Goal: Information Seeking & Learning: Check status

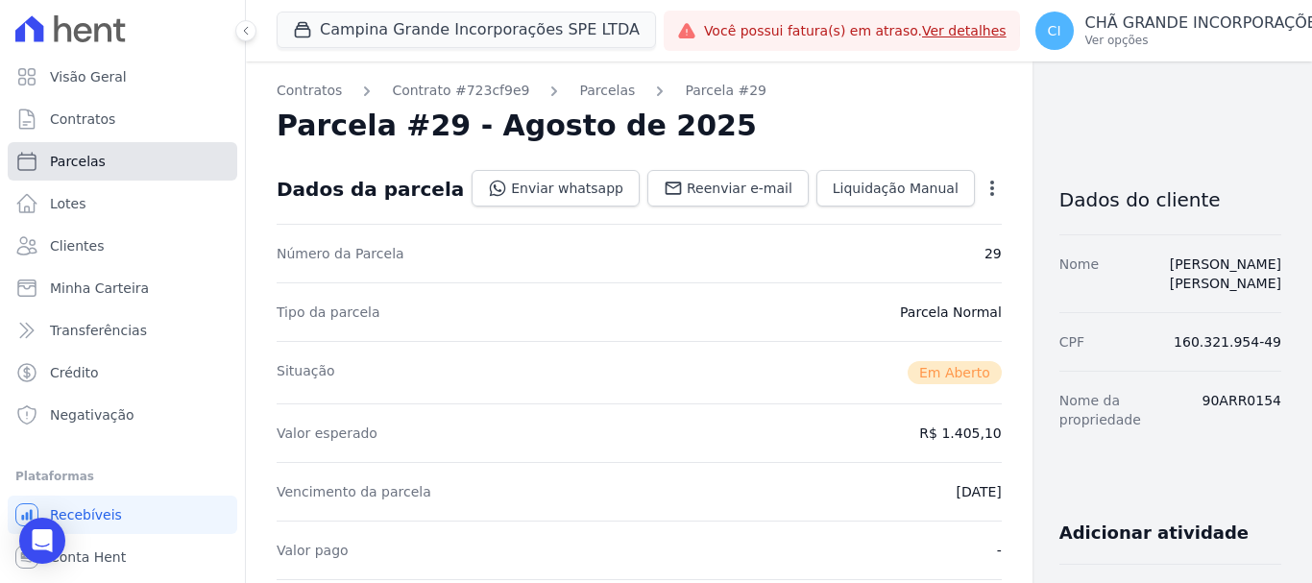
click at [77, 171] on link "Parcelas" at bounding box center [123, 161] width 230 height 38
select select
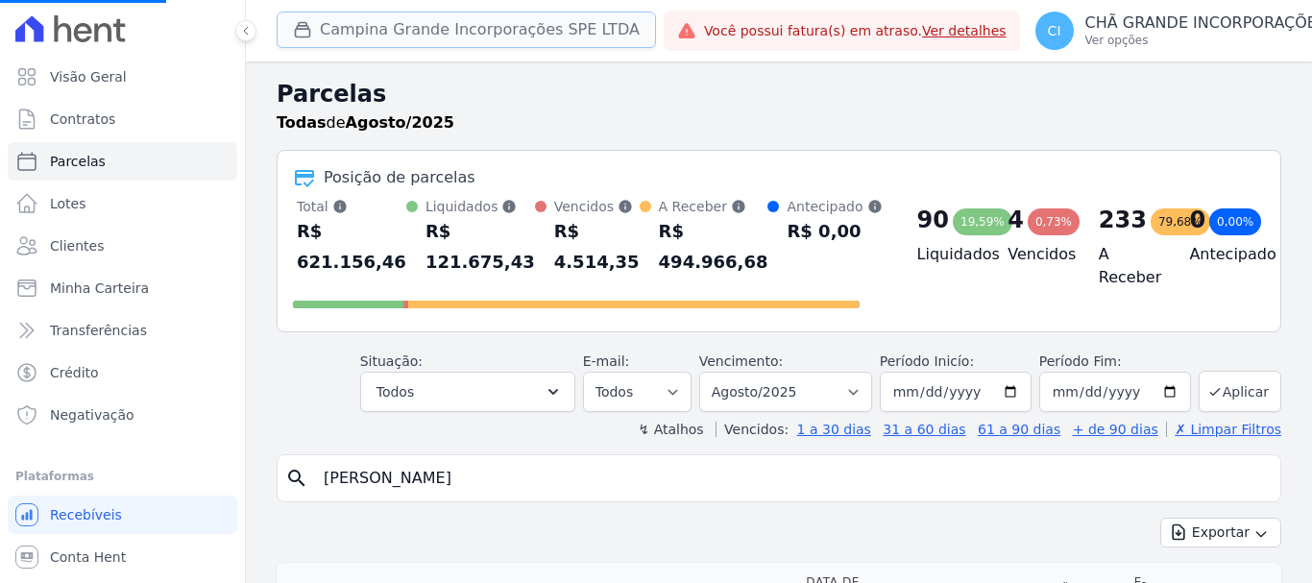
click at [404, 34] on button "Campina Grande Incorporações SPE LTDA" at bounding box center [467, 30] width 380 height 37
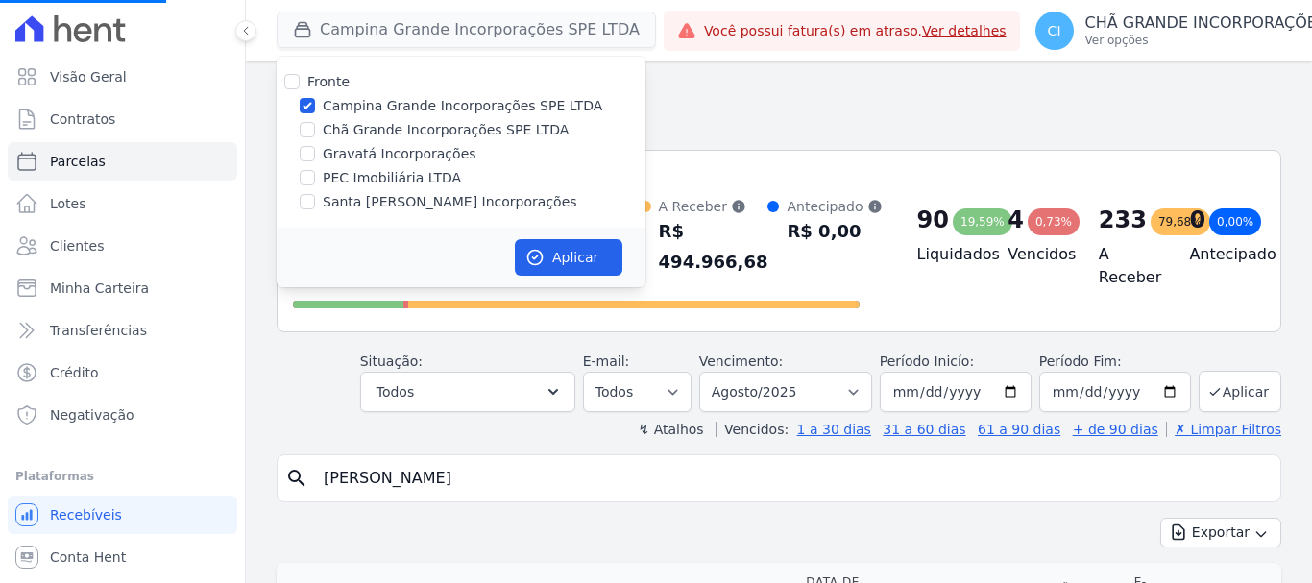
select select
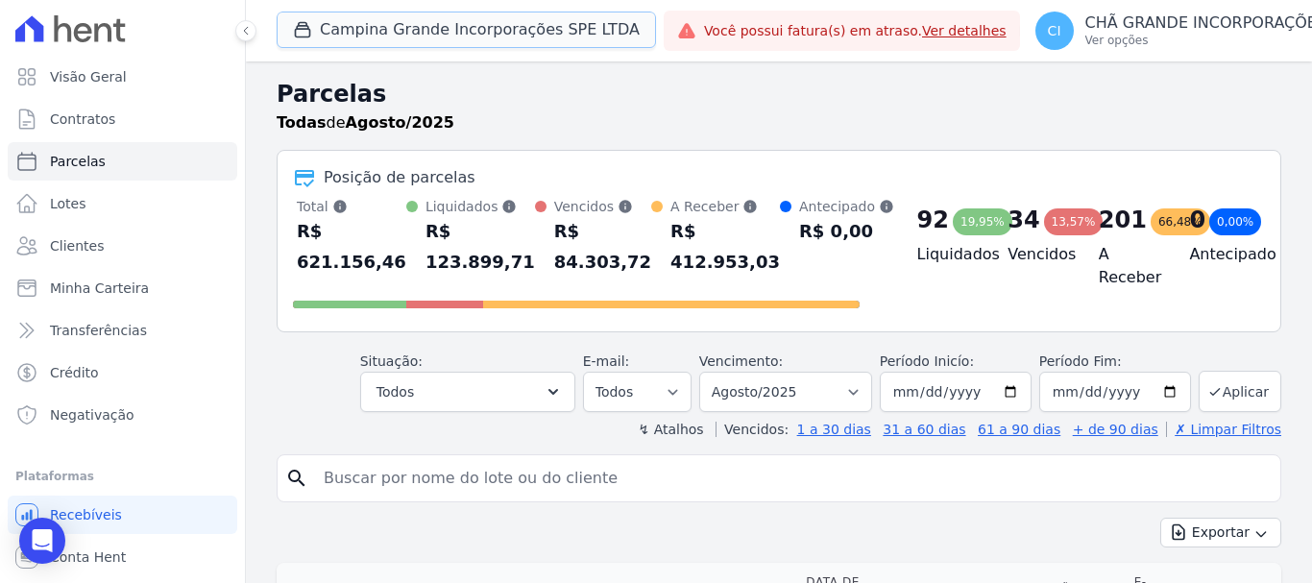
click at [404, 34] on button "Campina Grande Incorporações SPE LTDA" at bounding box center [467, 30] width 380 height 37
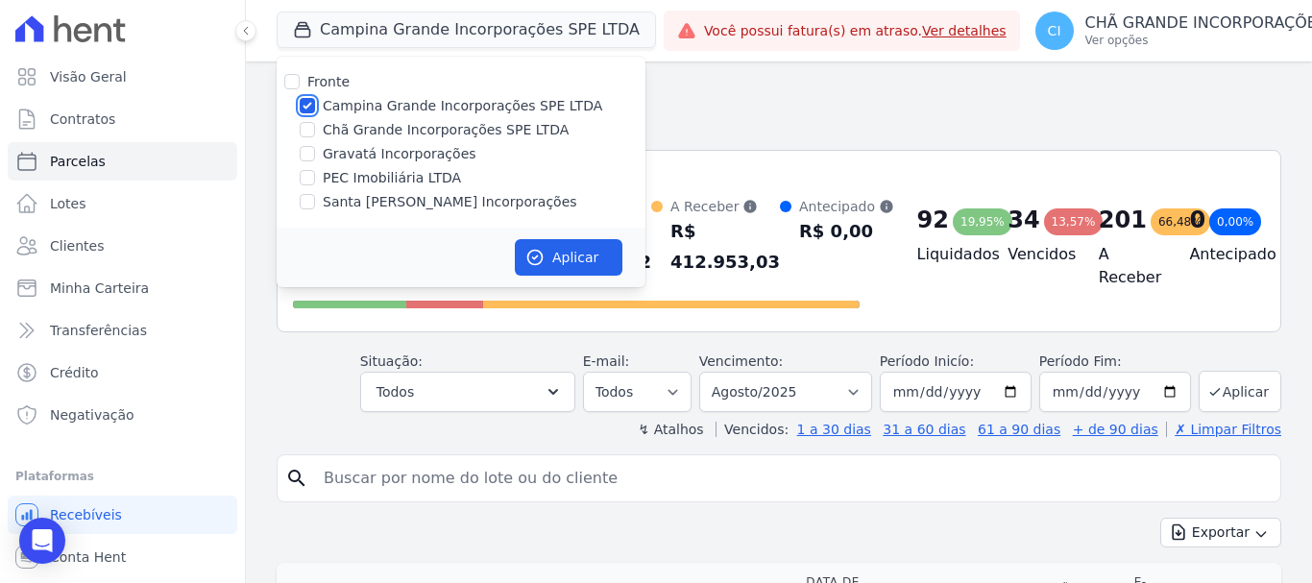
click at [307, 107] on input "Campina Grande Incorporações SPE LTDA" at bounding box center [307, 105] width 15 height 15
checkbox input "false"
click at [305, 135] on input "Chã Grande Incorporações SPE LTDA" at bounding box center [307, 129] width 15 height 15
checkbox input "true"
click at [583, 258] on button "Aplicar" at bounding box center [569, 257] width 108 height 37
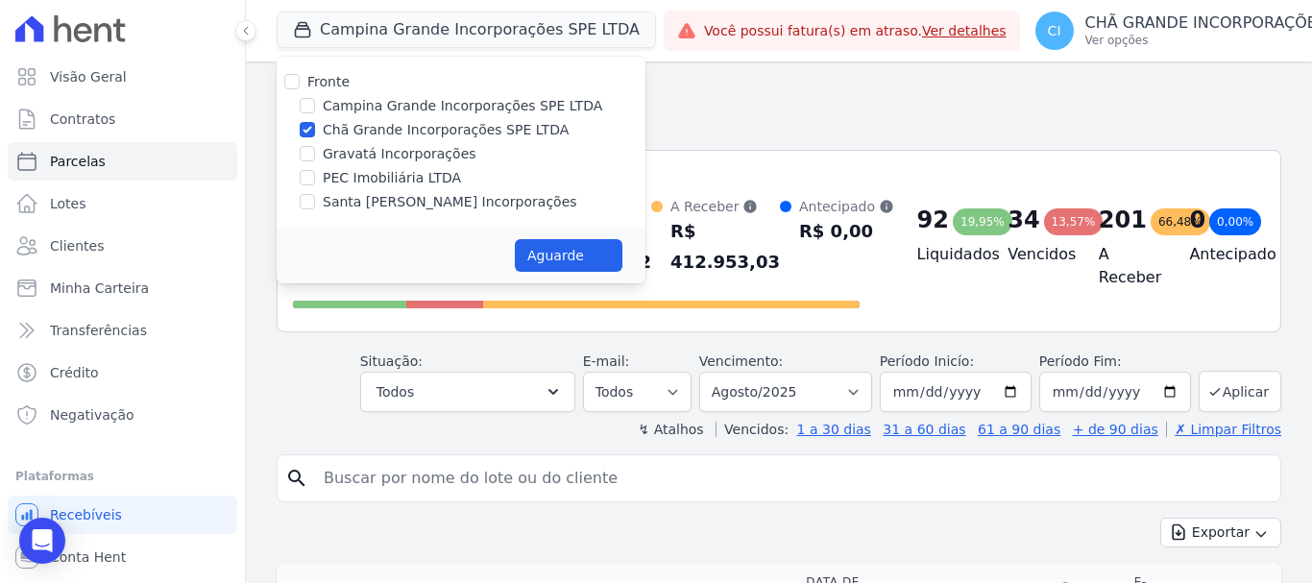
select select
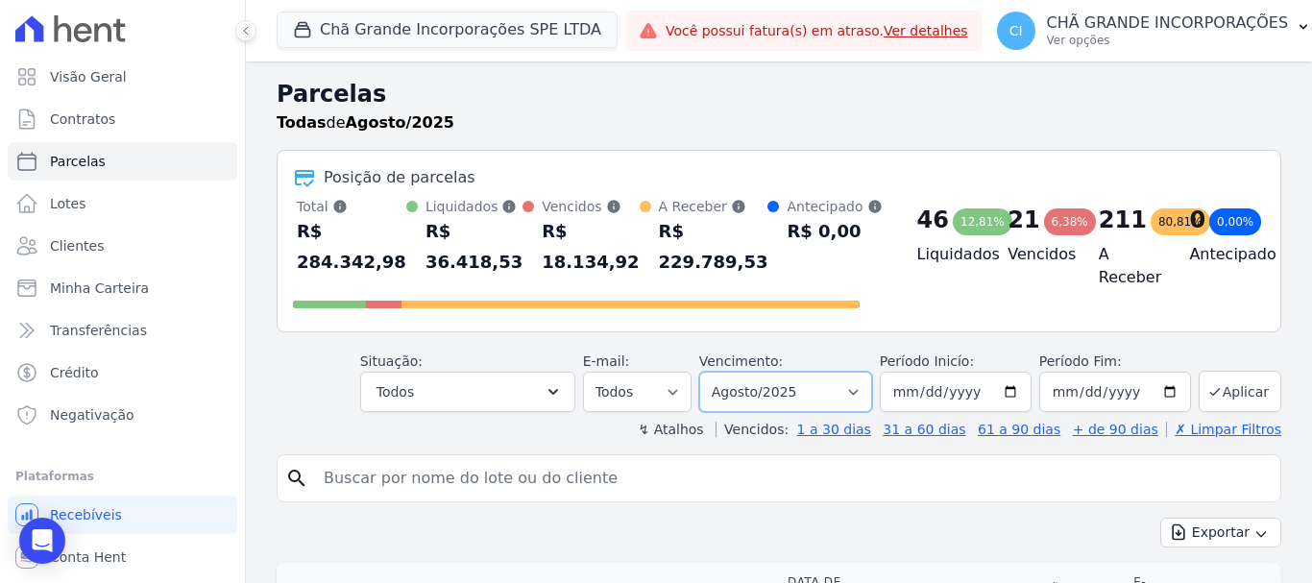
click at [817, 397] on select "Filtrar por período ──────── Todos os meses Outubro/2019 Novembro/2019 Dezembro…" at bounding box center [785, 392] width 173 height 40
select select "07/2025"
click at [712, 372] on select "Filtrar por período ──────── Todos os meses Outubro/2019 Novembro/2019 Dezembro…" at bounding box center [785, 392] width 173 height 40
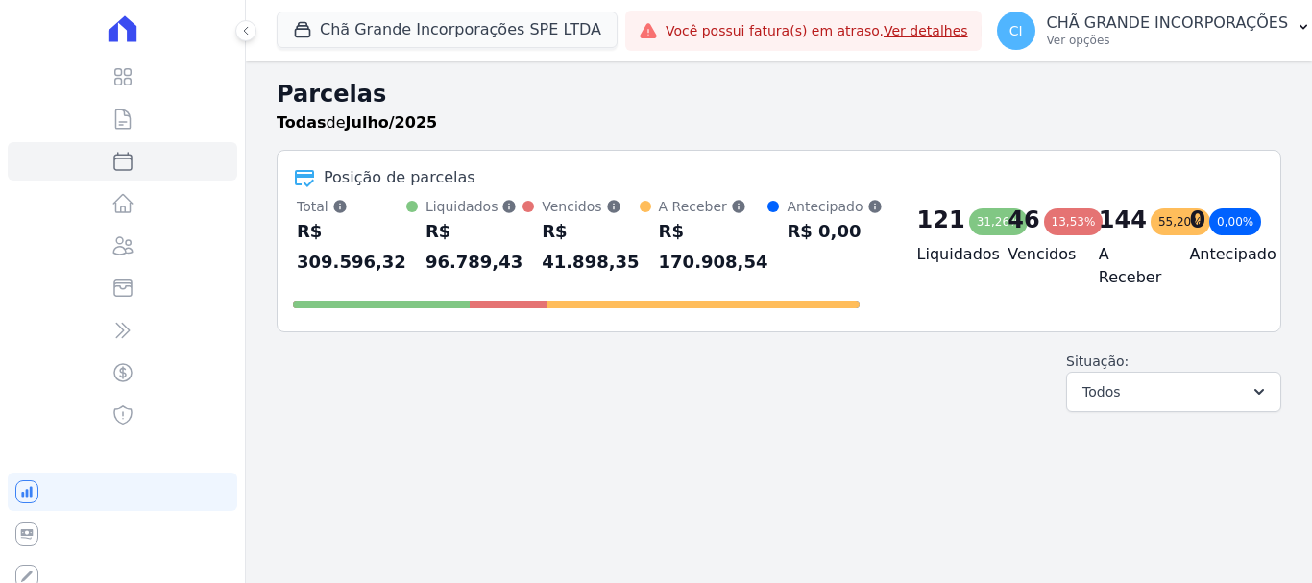
select select
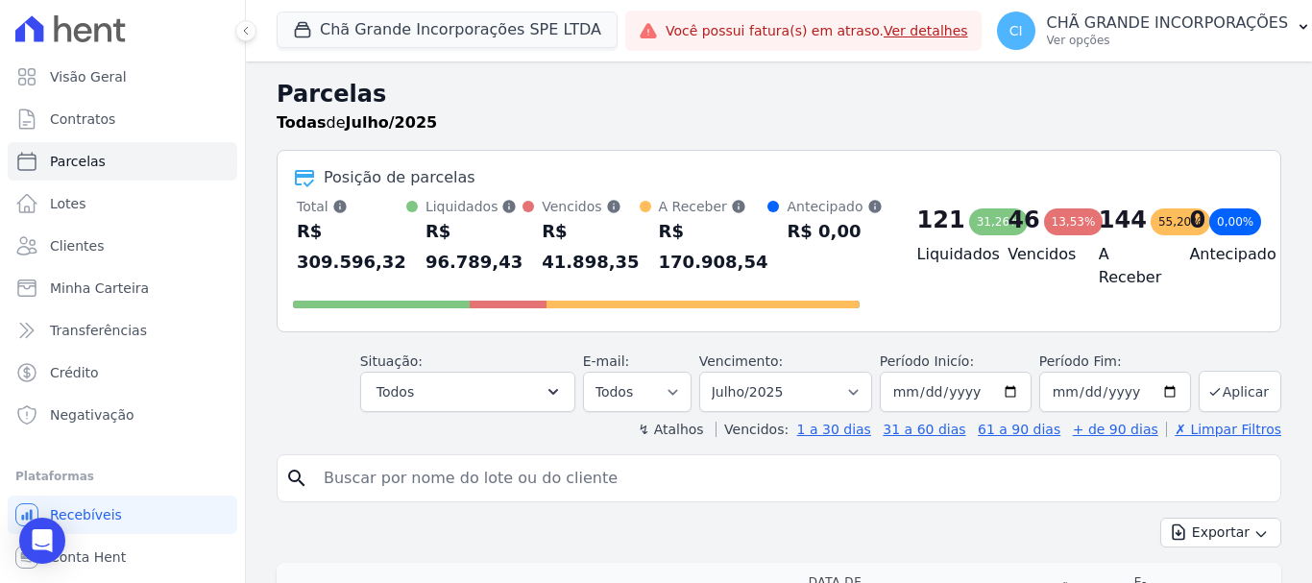
click at [555, 464] on input "search" at bounding box center [792, 478] width 961 height 38
type input "EDEL"
select select
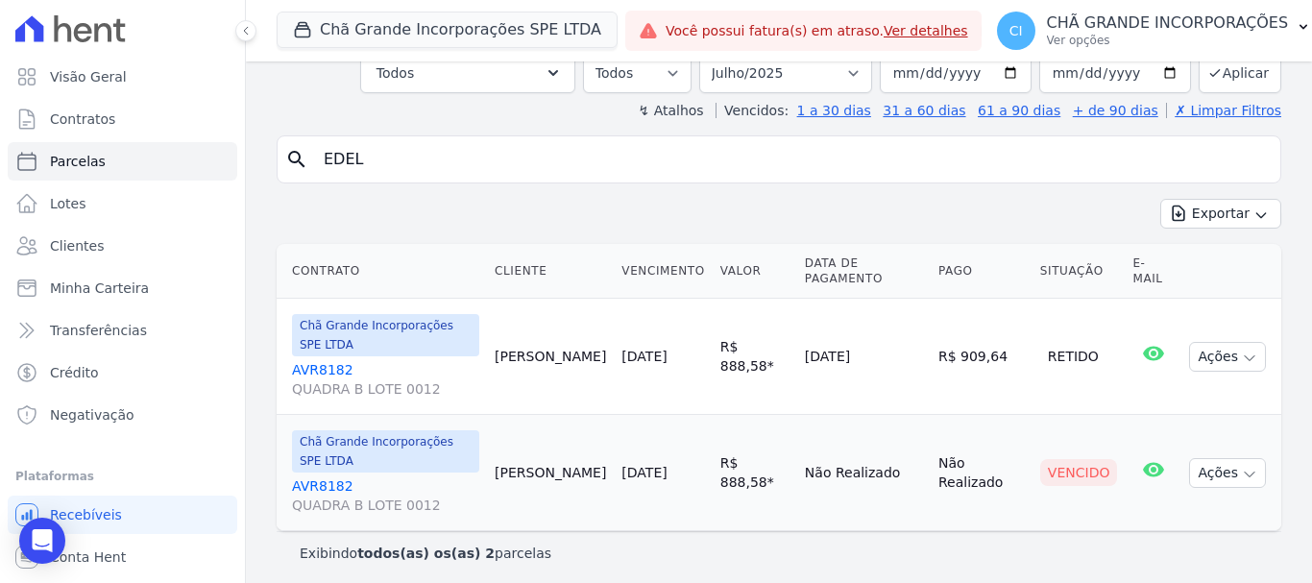
scroll to position [132, 0]
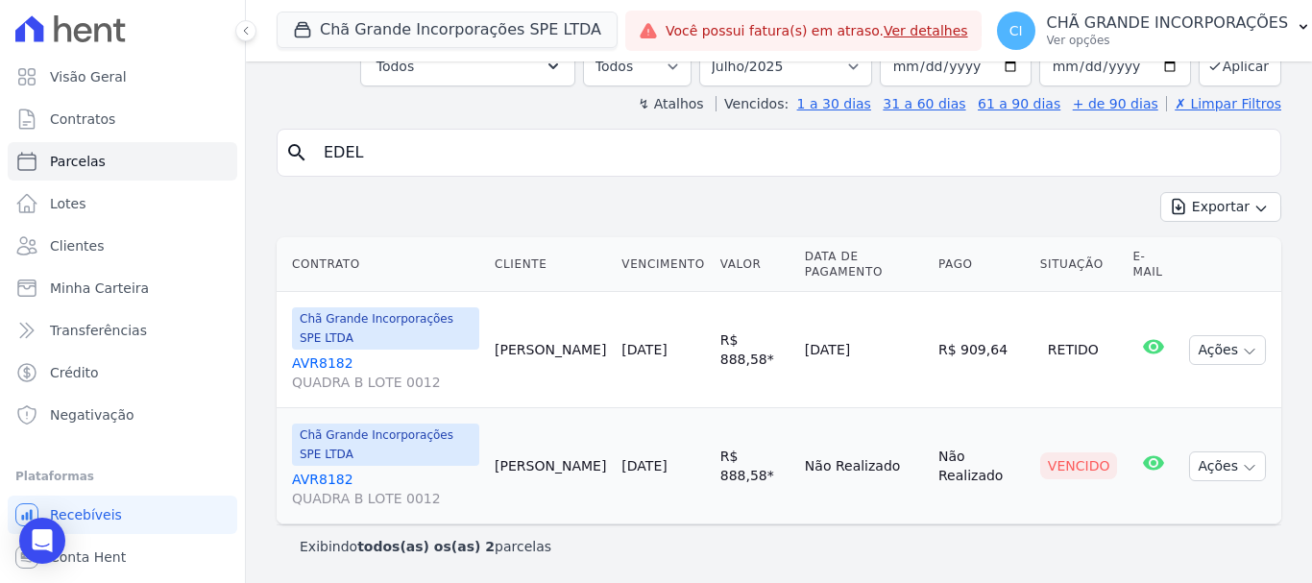
click at [408, 157] on input "EDEL" at bounding box center [792, 153] width 961 height 38
type input "E"
type input "fabiola"
select select
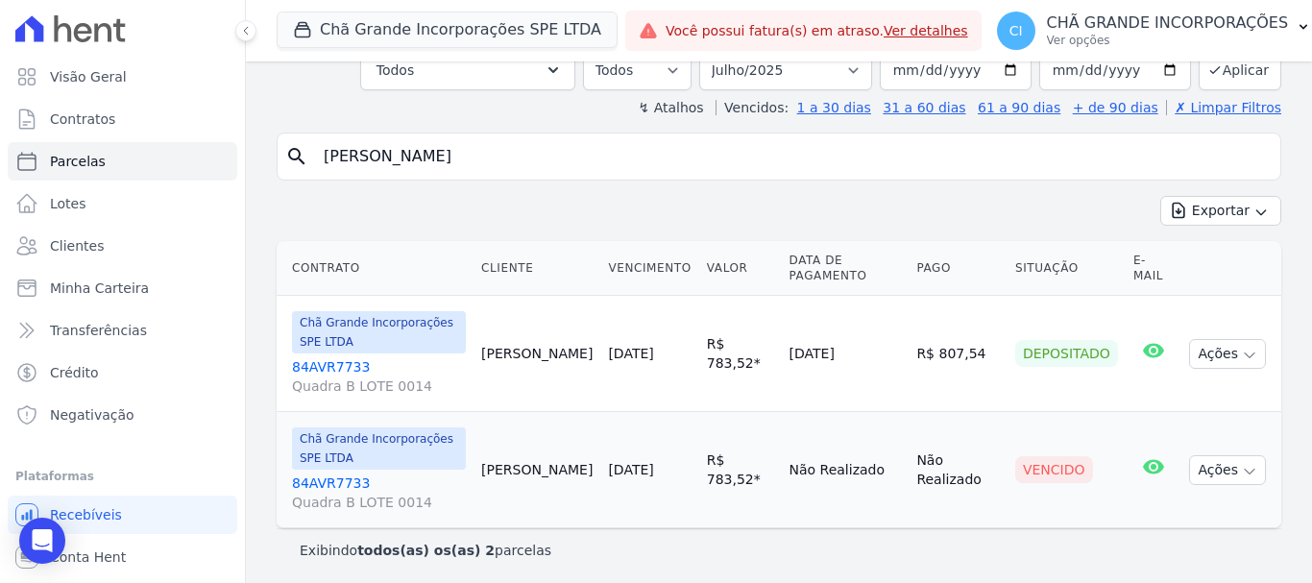
scroll to position [132, 0]
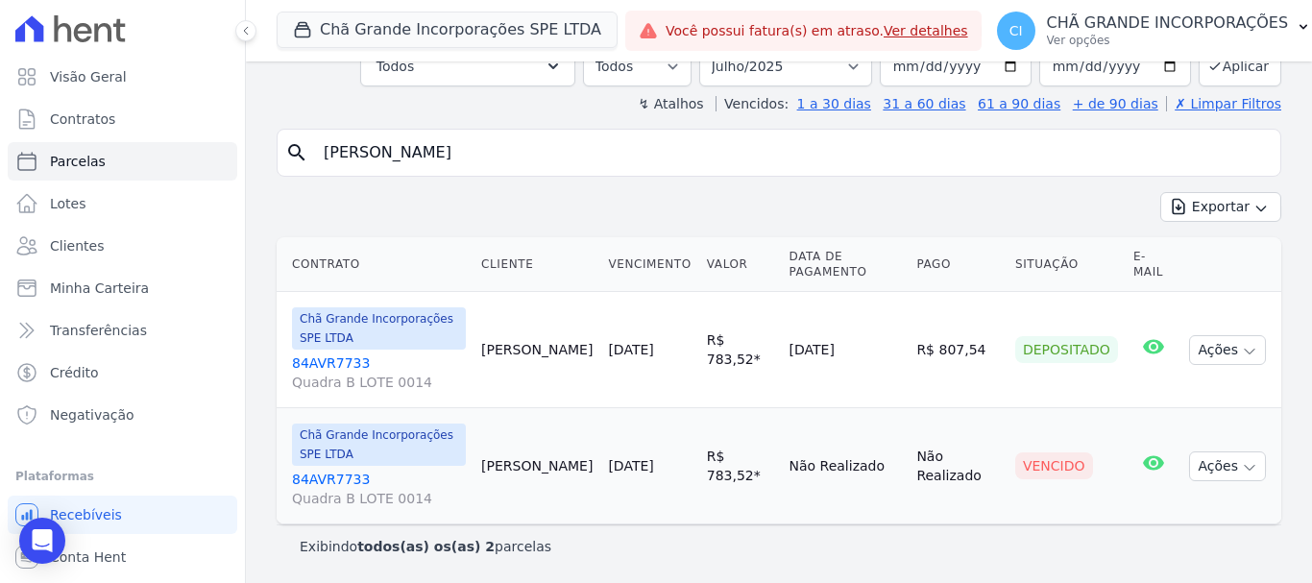
click at [454, 155] on input "fabiola" at bounding box center [792, 153] width 961 height 38
type input "f"
type input "catarina"
select select
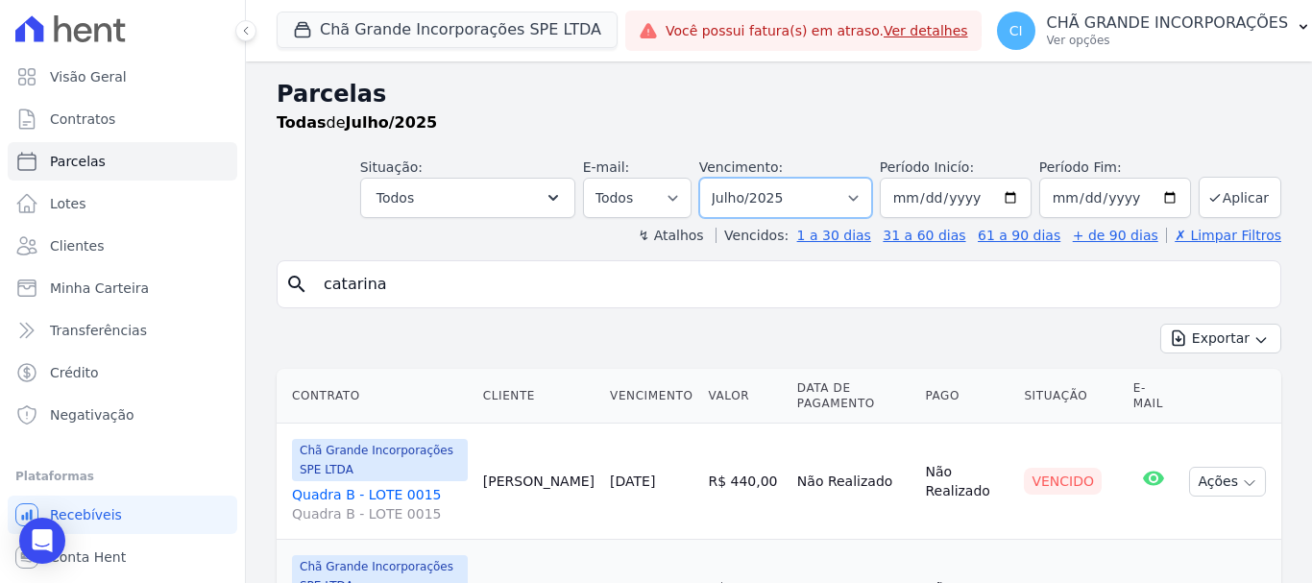
click at [796, 192] on select "Filtrar por período ──────── Todos os meses Outubro/2019 Novembro/2019 Dezembro…" at bounding box center [785, 198] width 173 height 40
select select "04/2025"
click at [712, 178] on select "Filtrar por período ──────── Todos os meses Outubro/2019 Novembro/2019 Dezembro…" at bounding box center [785, 198] width 173 height 40
select select
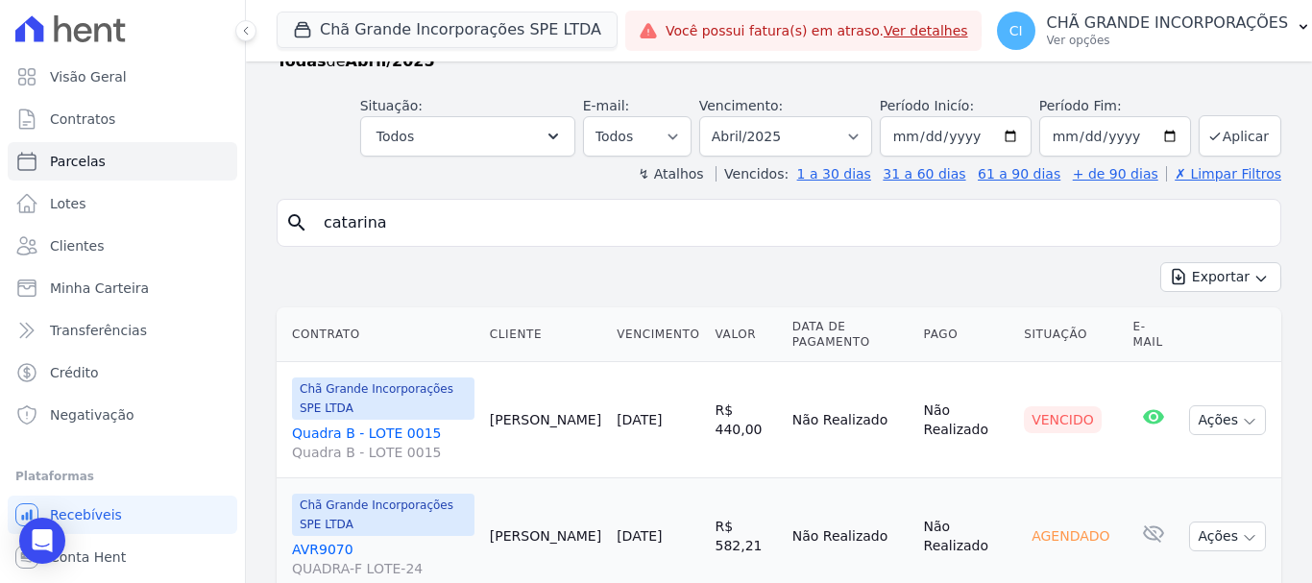
scroll to position [132, 0]
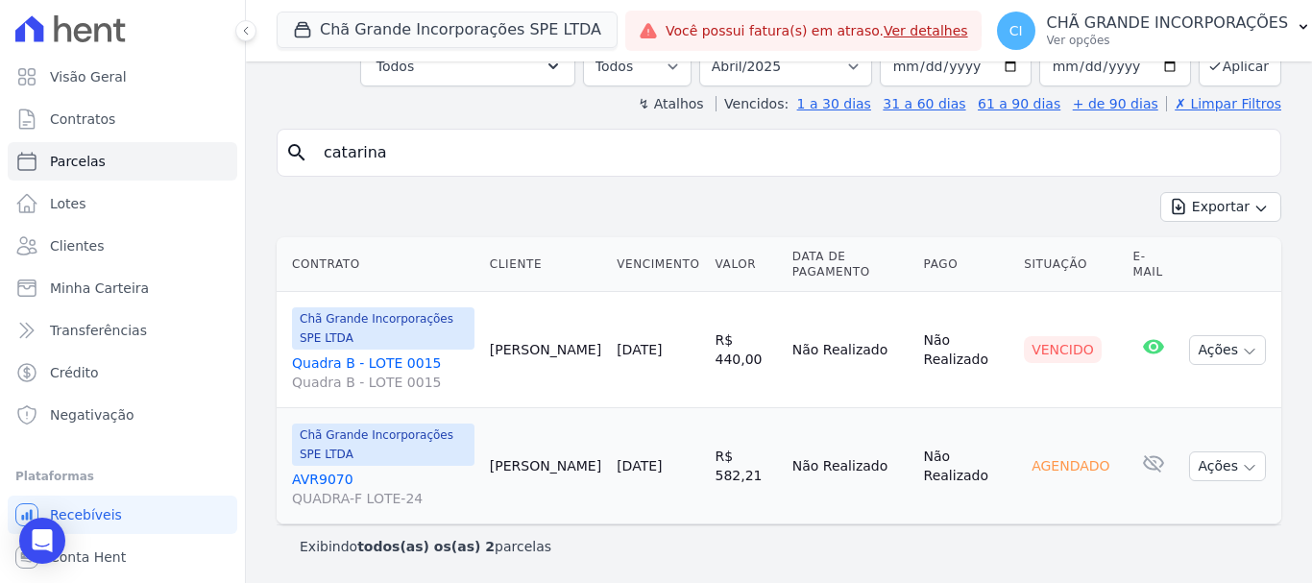
click at [451, 135] on input "catarina" at bounding box center [792, 153] width 961 height 38
type input "cgenildo jose"
select select
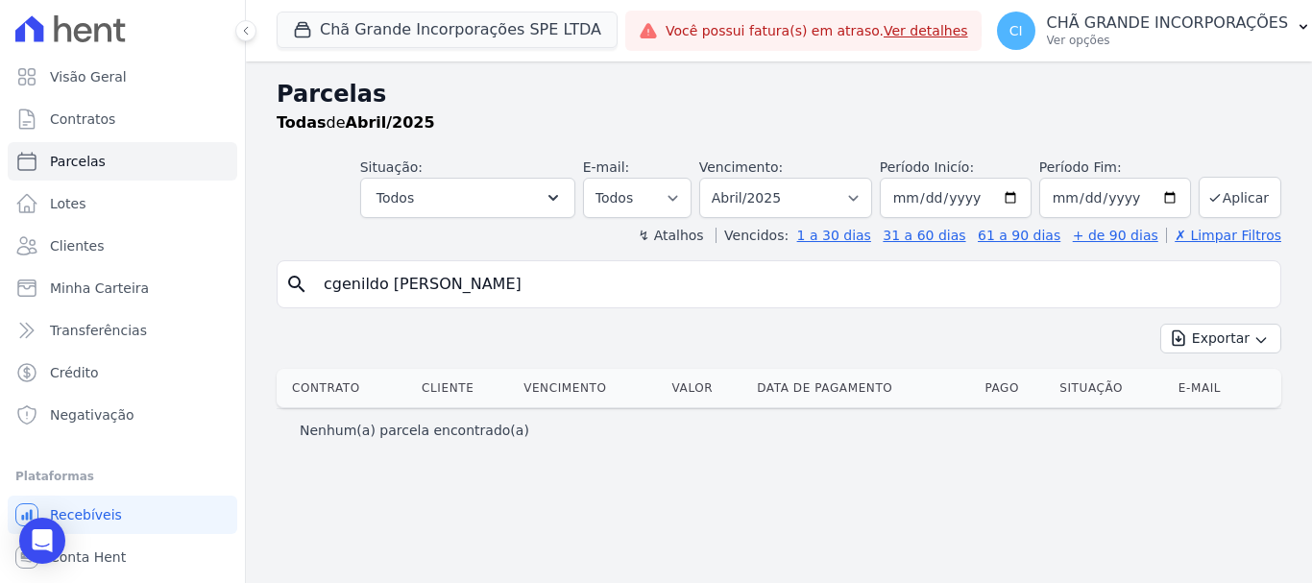
click at [340, 283] on input "cgenildo jose" at bounding box center [792, 284] width 961 height 38
type input "genildo jose"
select select
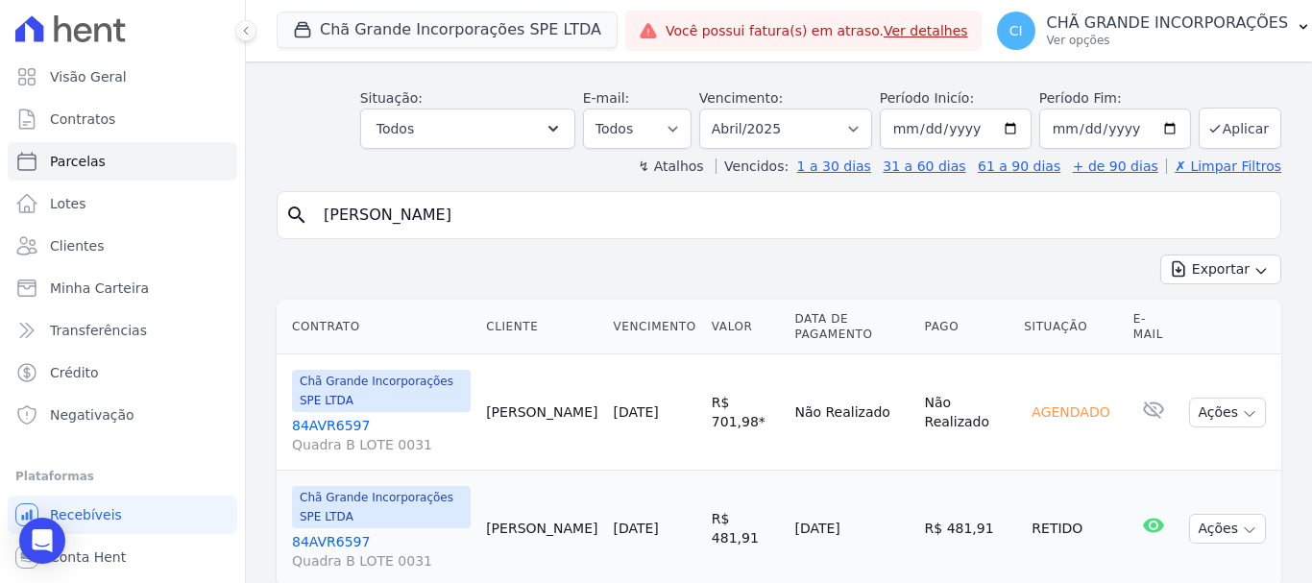
scroll to position [36, 0]
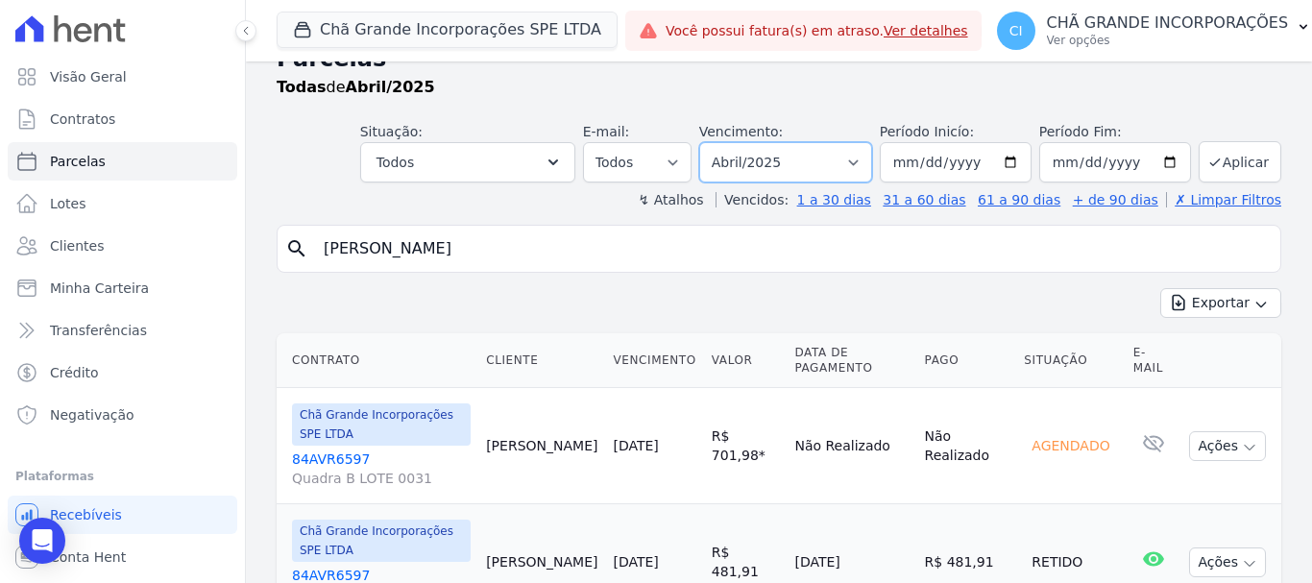
click at [785, 170] on select "Filtrar por período ──────── Todos os meses Outubro/2019 Novembro/2019 Dezembro…" at bounding box center [785, 162] width 173 height 40
select select "05/2025"
click at [712, 142] on select "Filtrar por período ──────── Todos os meses Outubro/2019 Novembro/2019 Dezembro…" at bounding box center [785, 162] width 173 height 40
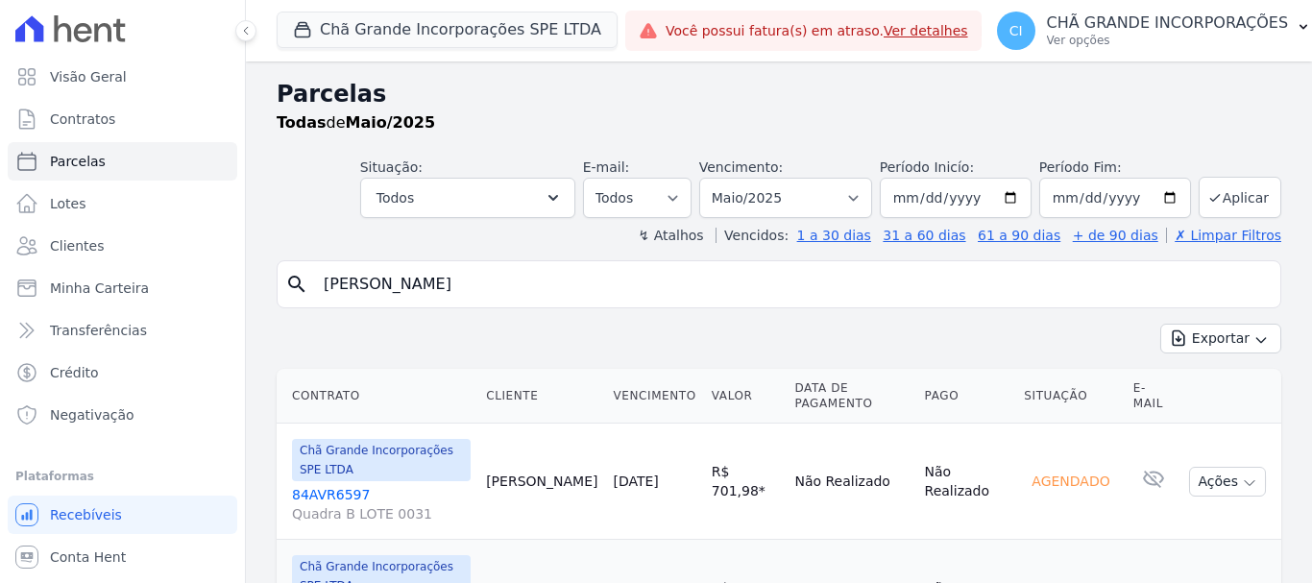
select select
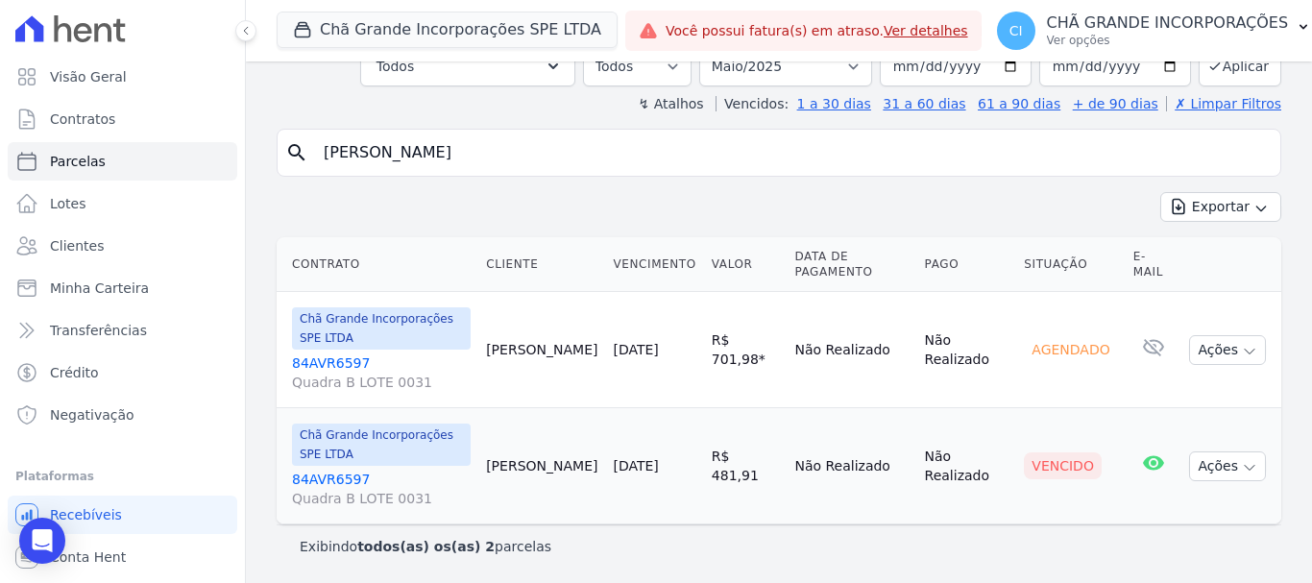
click at [472, 167] on input "genildo jose" at bounding box center [792, 153] width 961 height 38
type input "g"
type input "everaldo"
select select
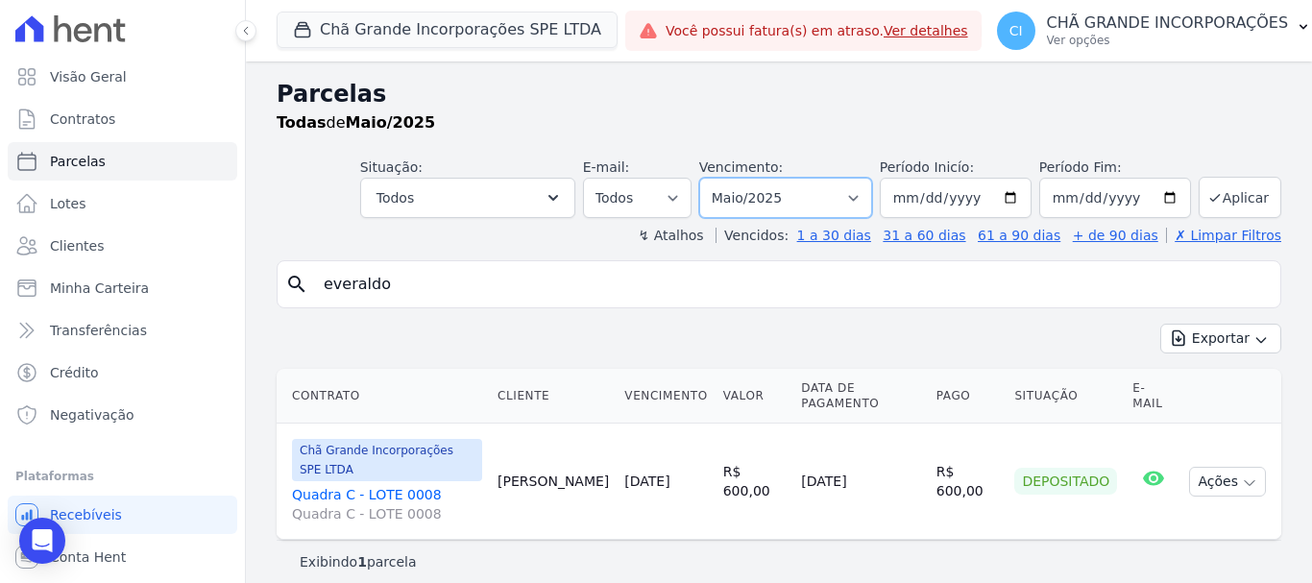
click at [787, 194] on select "Filtrar por período ──────── Todos os meses Outubro/2019 Novembro/2019 Dezembro…" at bounding box center [785, 198] width 173 height 40
select select "04/2025"
click at [726, 178] on select "Filtrar por período ──────── Todos os meses Outubro/2019 Novembro/2019 Dezembro…" at bounding box center [785, 198] width 173 height 40
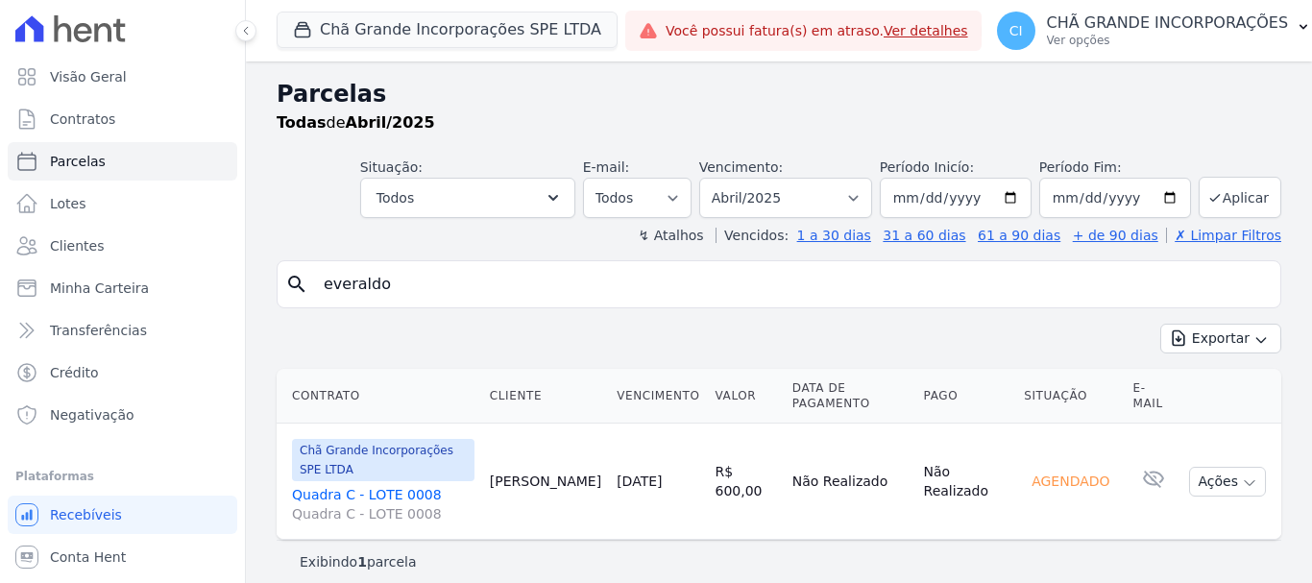
select select
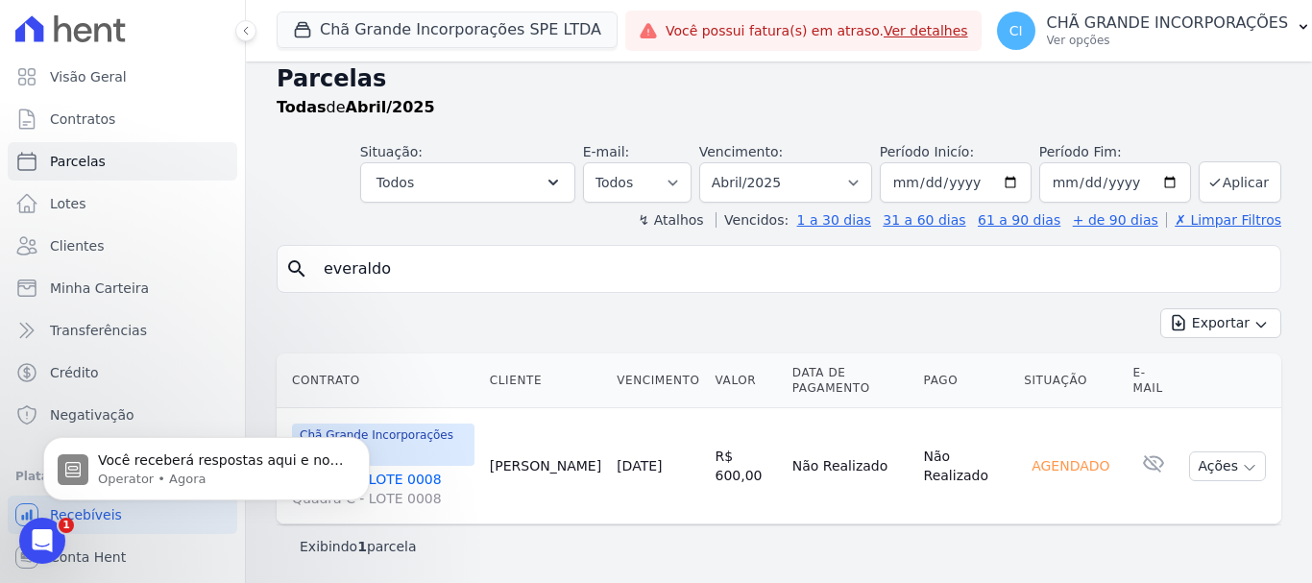
click at [37, 543] on icon "Abertura do Messenger da Intercom" at bounding box center [43, 542] width 32 height 32
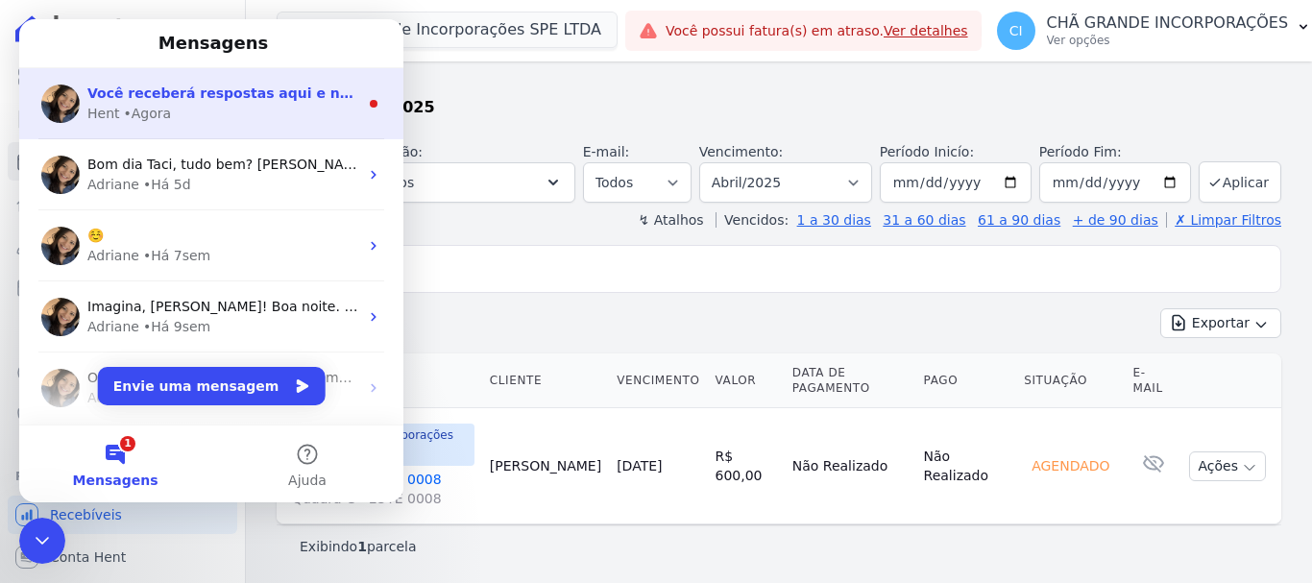
click at [244, 97] on span "Você receberá respostas aqui e no seu e-mail: ✉️ documentos@fronteimoveis.com.b…" at bounding box center [633, 93] width 1092 height 15
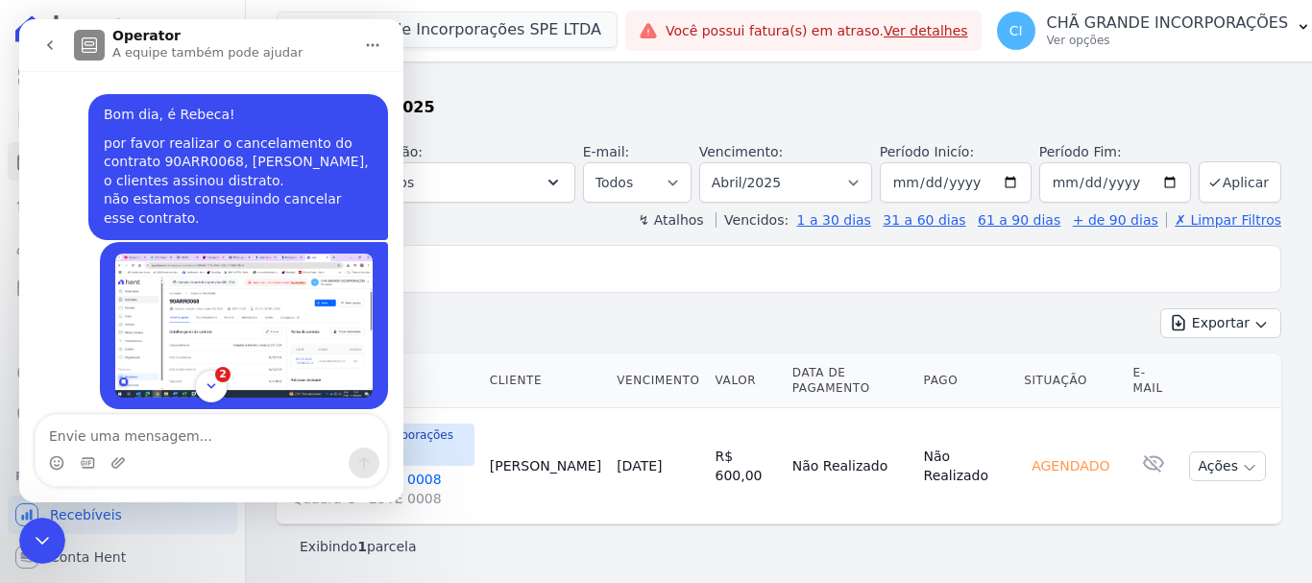
click at [293, 341] on img "CHÃ diz…" at bounding box center [243, 326] width 257 height 145
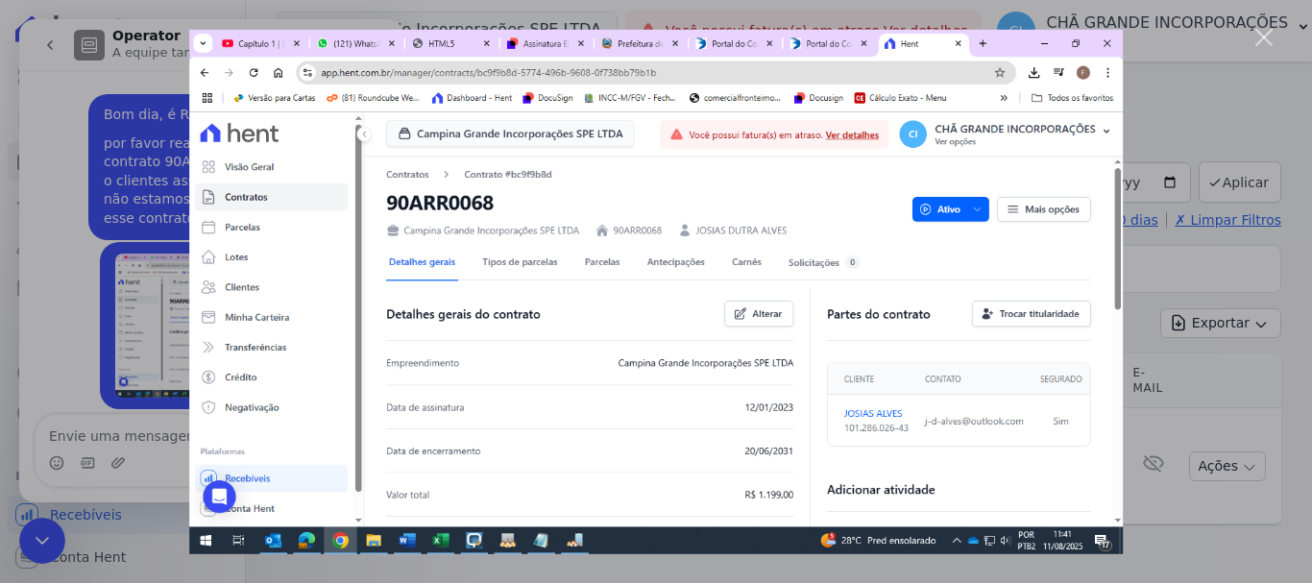
click at [816, 227] on img "Fechar" at bounding box center [656, 291] width 934 height 525
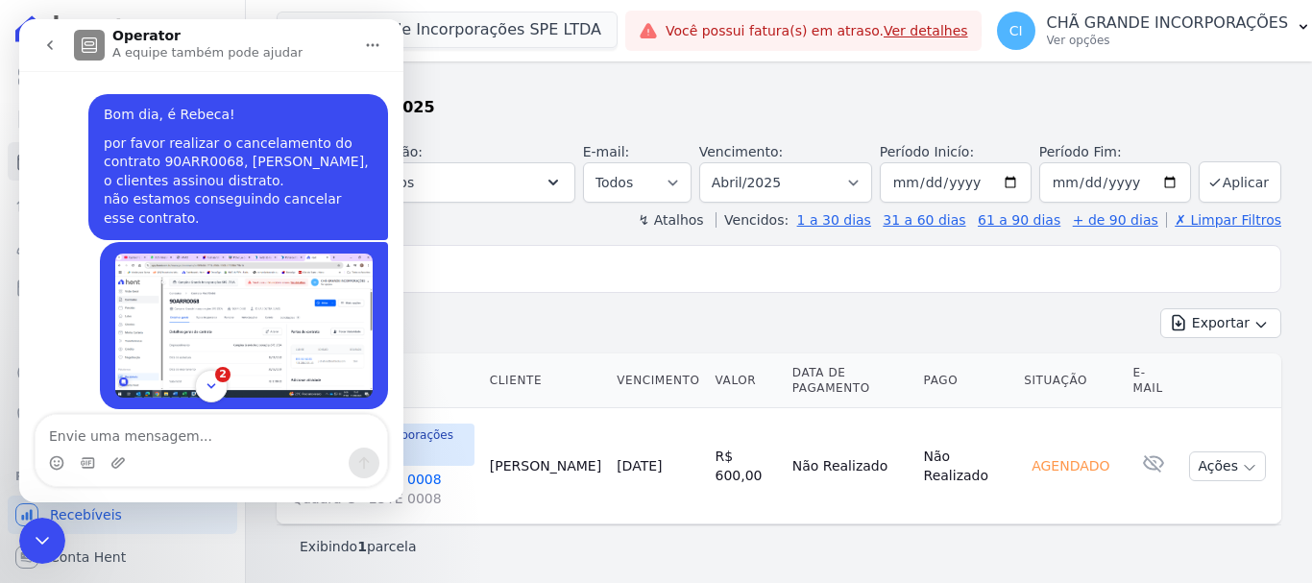
click at [57, 535] on div "Encerramento do Messenger da Intercom" at bounding box center [42, 541] width 46 height 46
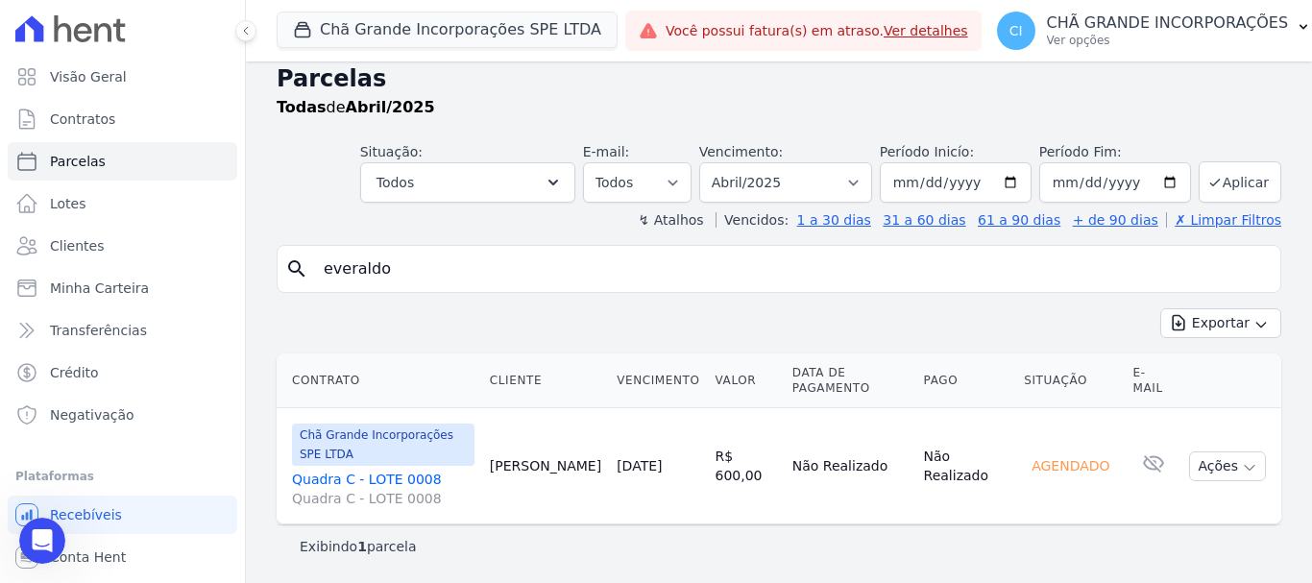
scroll to position [177, 0]
click at [80, 245] on span "Clientes" at bounding box center [77, 245] width 54 height 19
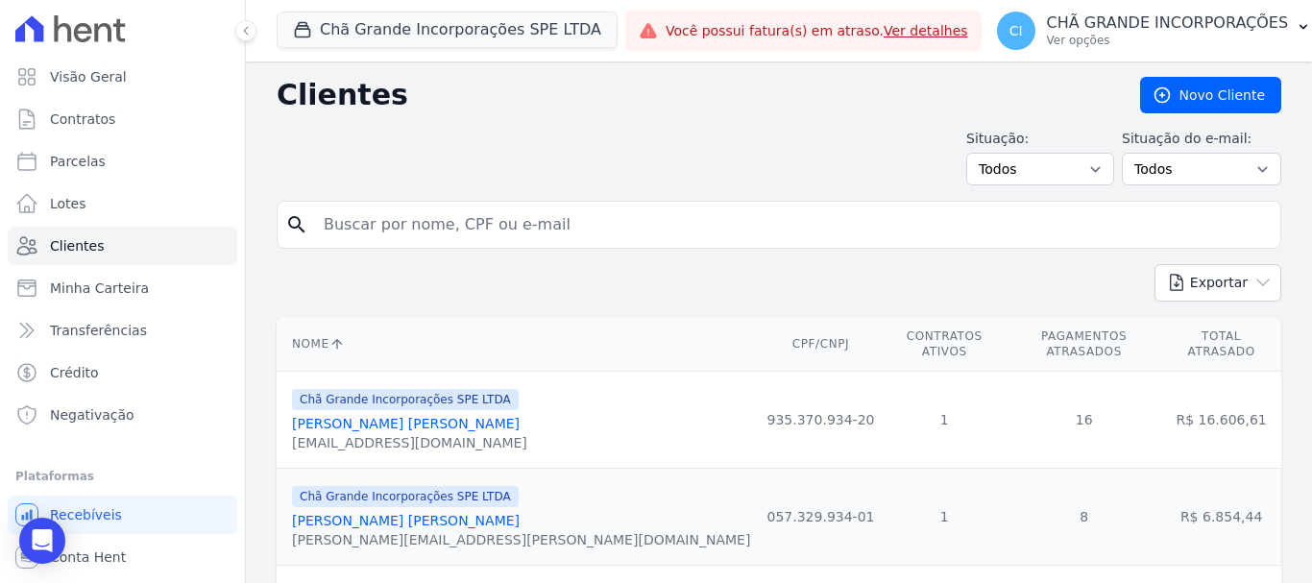
click at [453, 229] on input "search" at bounding box center [792, 225] width 961 height 38
type input "josias dutra"
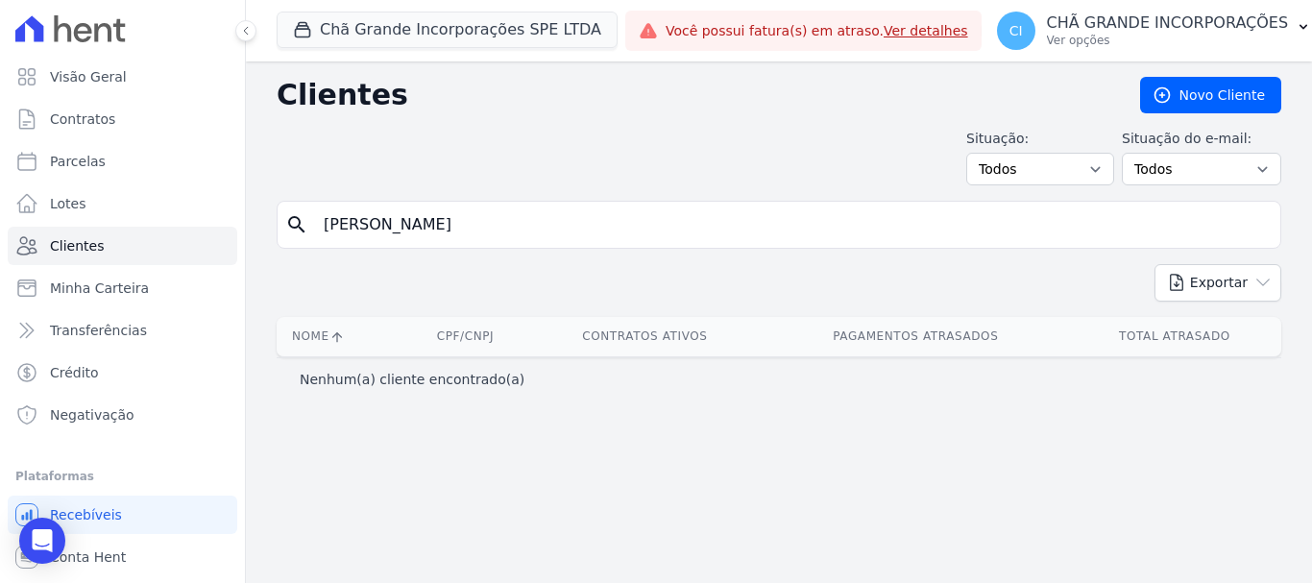
click at [385, 223] on input "josias dutra" at bounding box center [792, 225] width 961 height 38
type input "josias dultra"
click at [397, 41] on button "Chã Grande Incorporações SPE LTDA" at bounding box center [447, 30] width 341 height 37
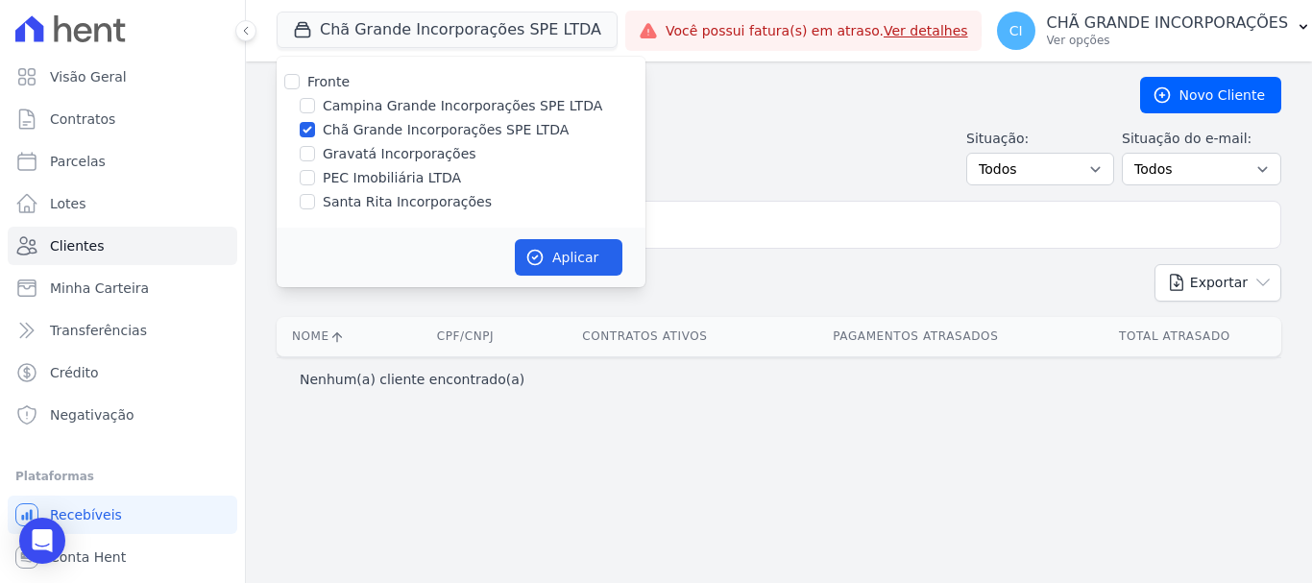
click at [298, 134] on div "Chã Grande Incorporações SPE LTDA" at bounding box center [461, 130] width 369 height 20
click at [311, 127] on input "Chã Grande Incorporações SPE LTDA" at bounding box center [307, 129] width 15 height 15
checkbox input "false"
click at [311, 109] on input "Campina Grande Incorporações SPE LTDA" at bounding box center [307, 105] width 15 height 15
checkbox input "true"
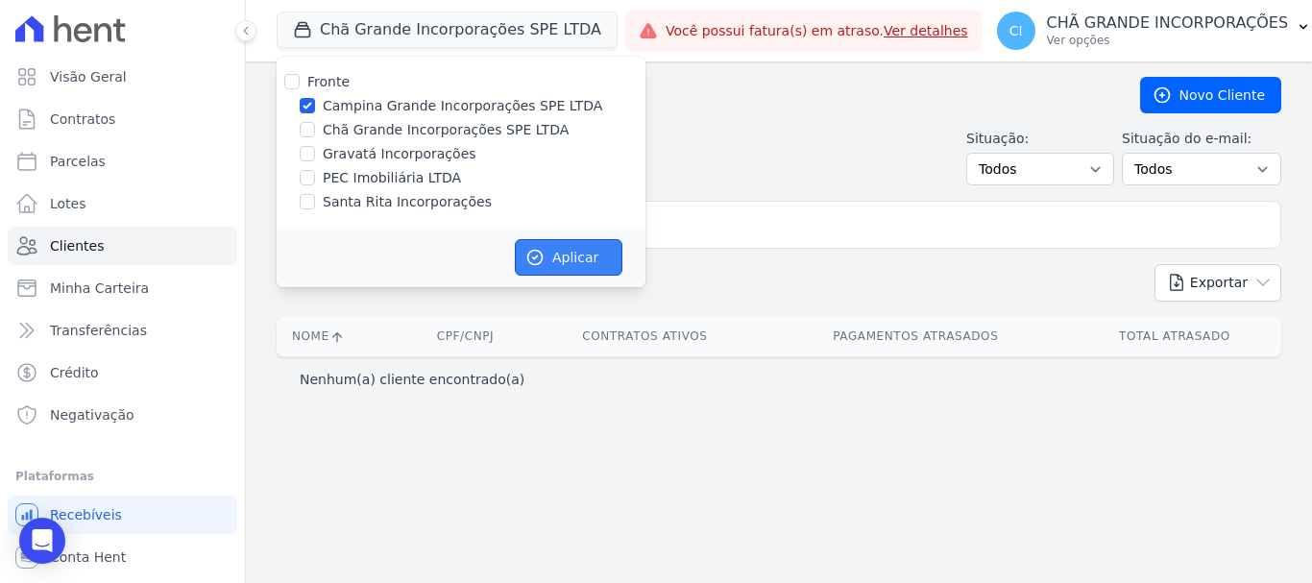
click at [562, 245] on button "Aplicar" at bounding box center [569, 257] width 108 height 37
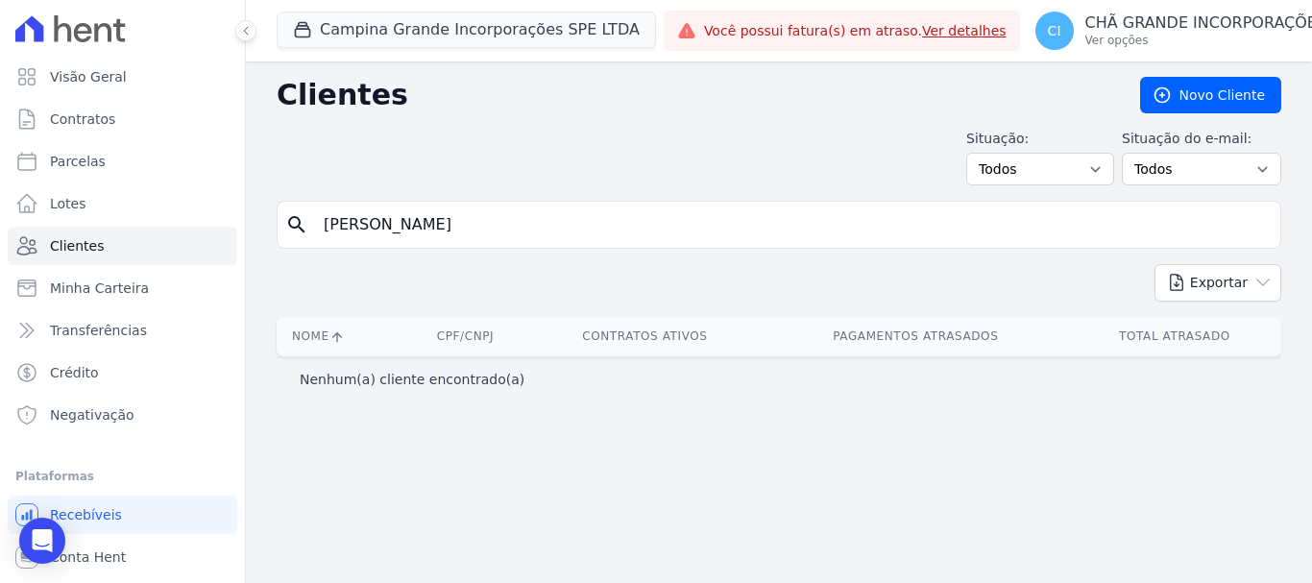
click at [488, 222] on input "josias dultra" at bounding box center [792, 225] width 961 height 38
type input "josias"
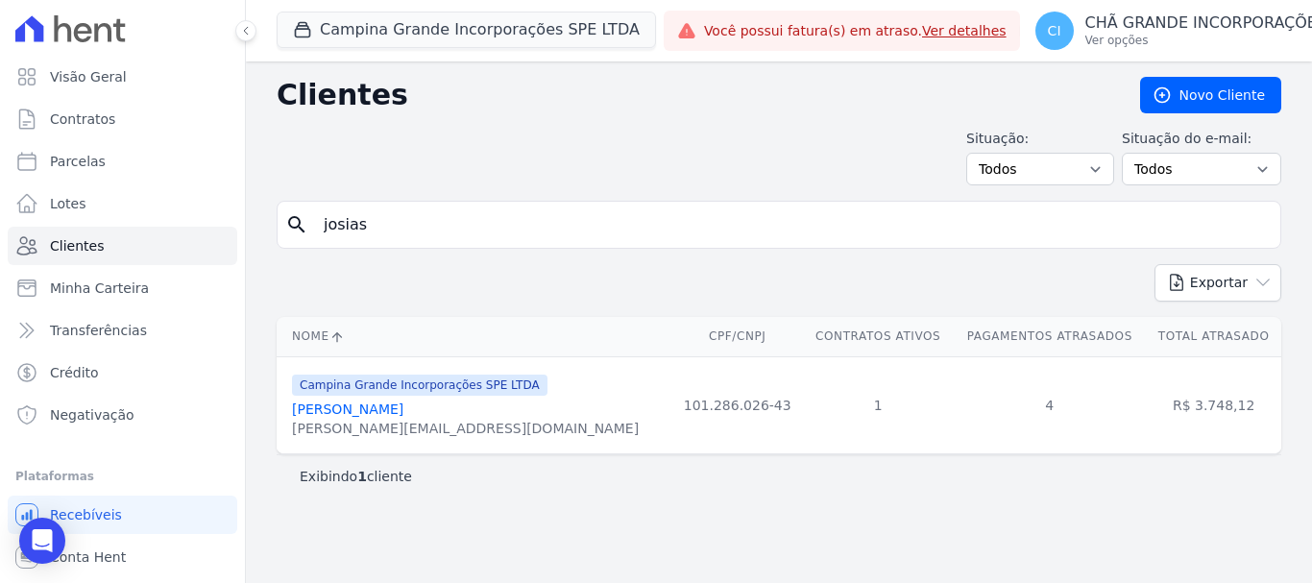
click at [368, 411] on link "Josias Dutra Alves" at bounding box center [347, 409] width 111 height 15
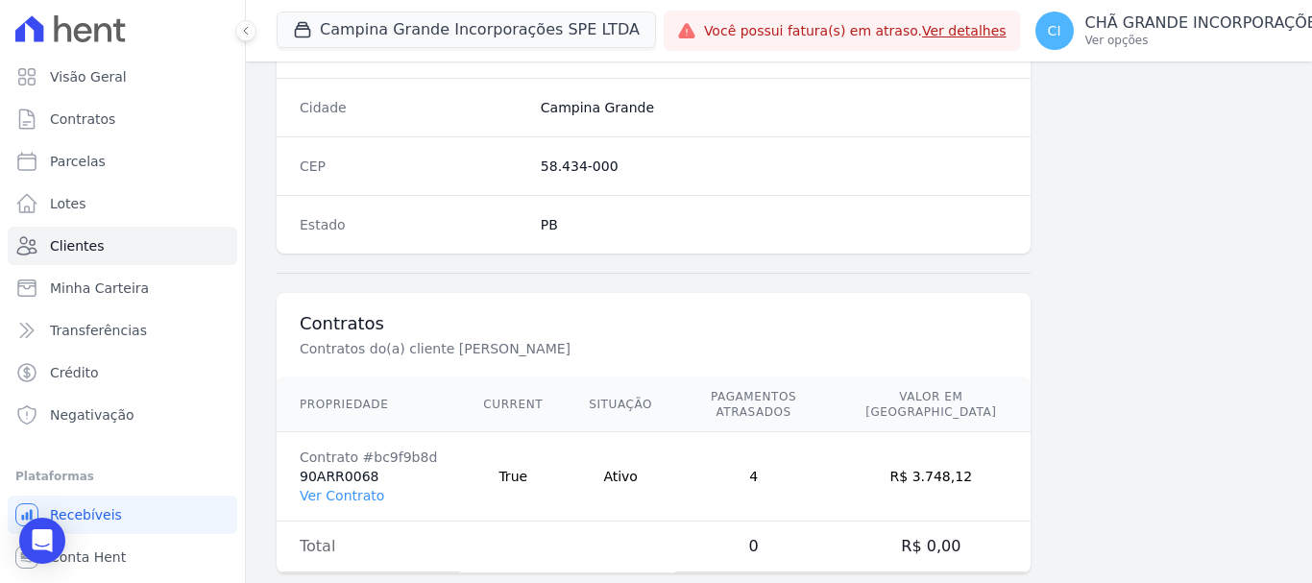
scroll to position [1214, 0]
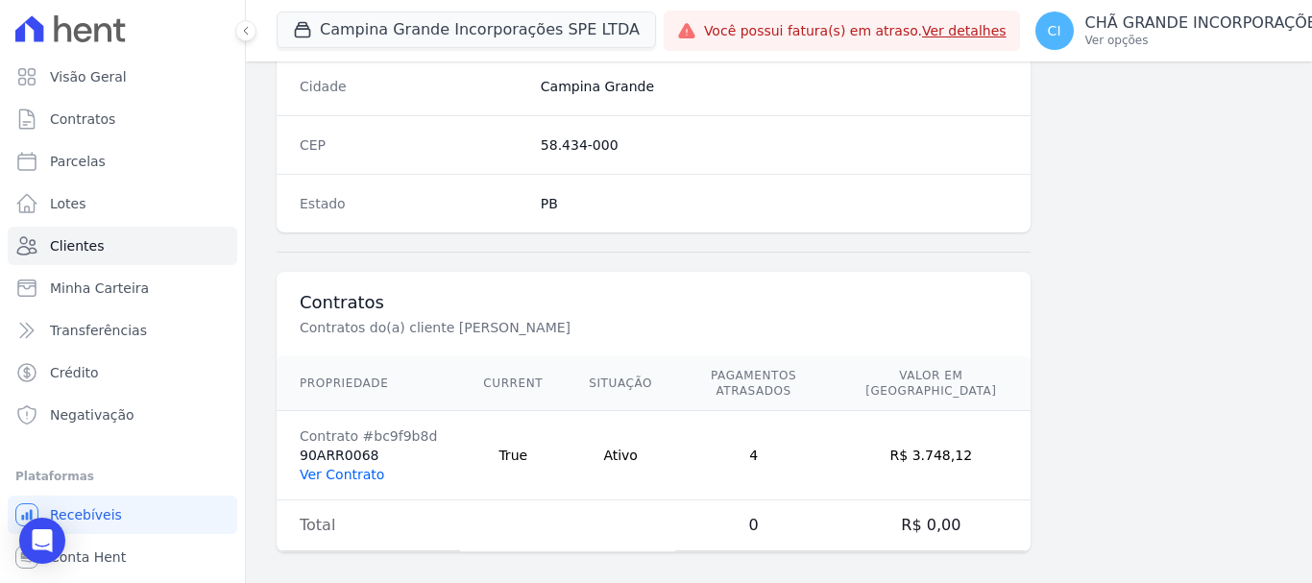
click at [341, 467] on link "Ver Contrato" at bounding box center [342, 474] width 85 height 15
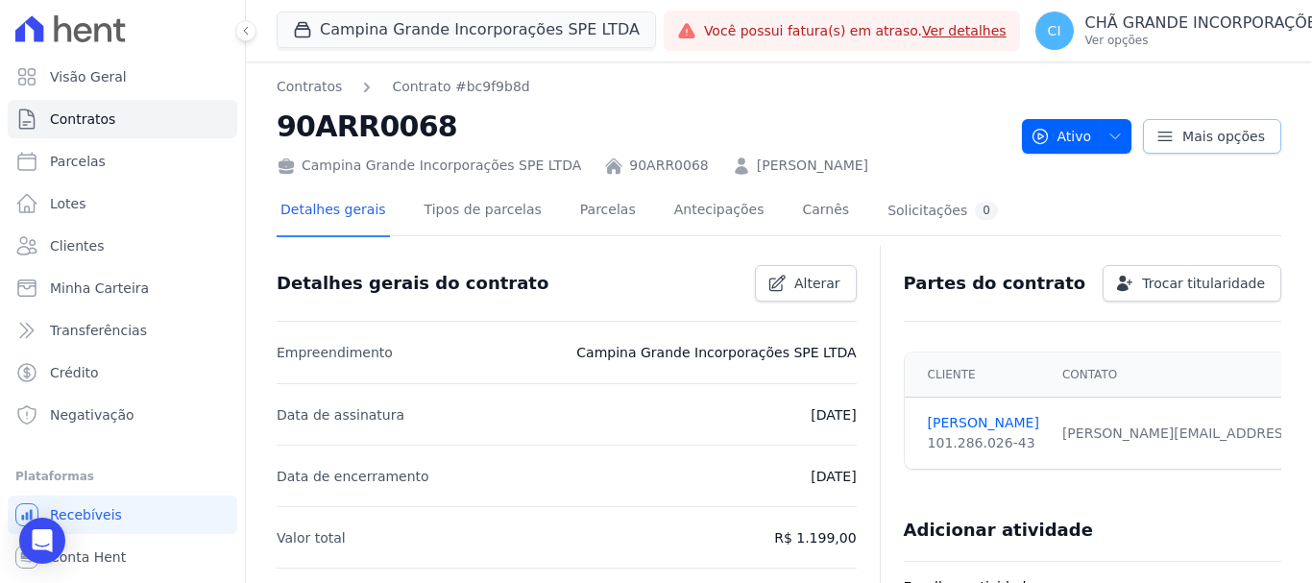
click at [1161, 131] on icon at bounding box center [1165, 136] width 19 height 19
click at [1163, 83] on div "Contratos Contrato #bc9f9b8d 90ARR0068 Campina Grande Incorporações SPE LTDA 90…" at bounding box center [779, 126] width 1005 height 99
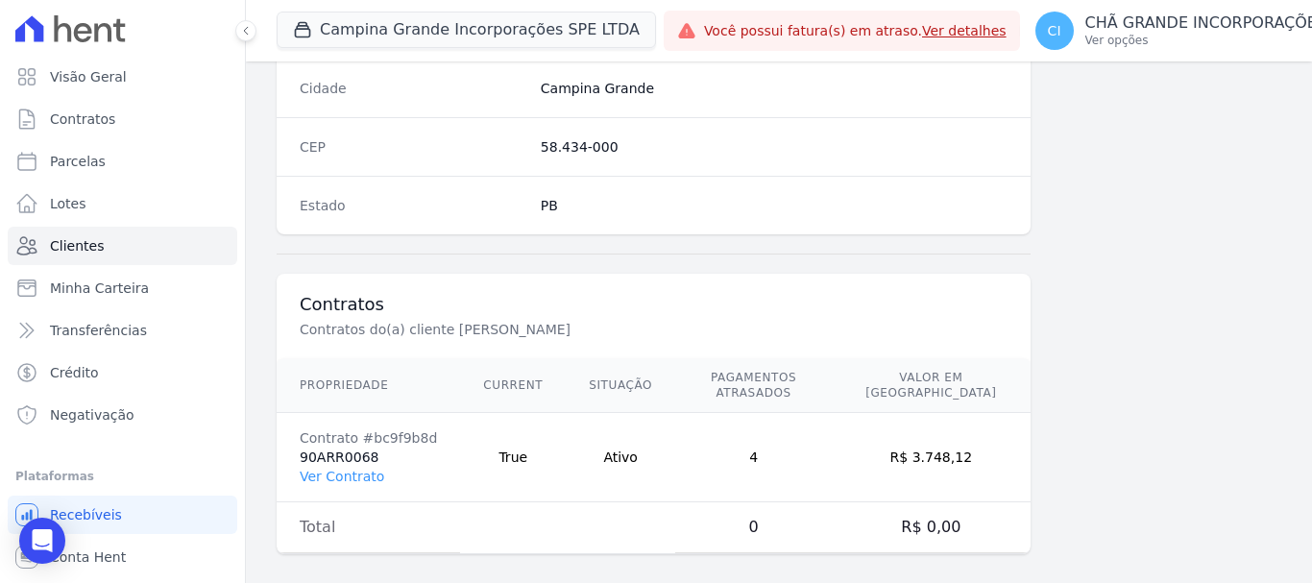
scroll to position [1214, 0]
click at [346, 468] on td "Contrato #bc9f9b8d 90ARR0068 Ver Contrato" at bounding box center [369, 455] width 184 height 89
click at [346, 467] on link "Ver Contrato" at bounding box center [342, 474] width 85 height 15
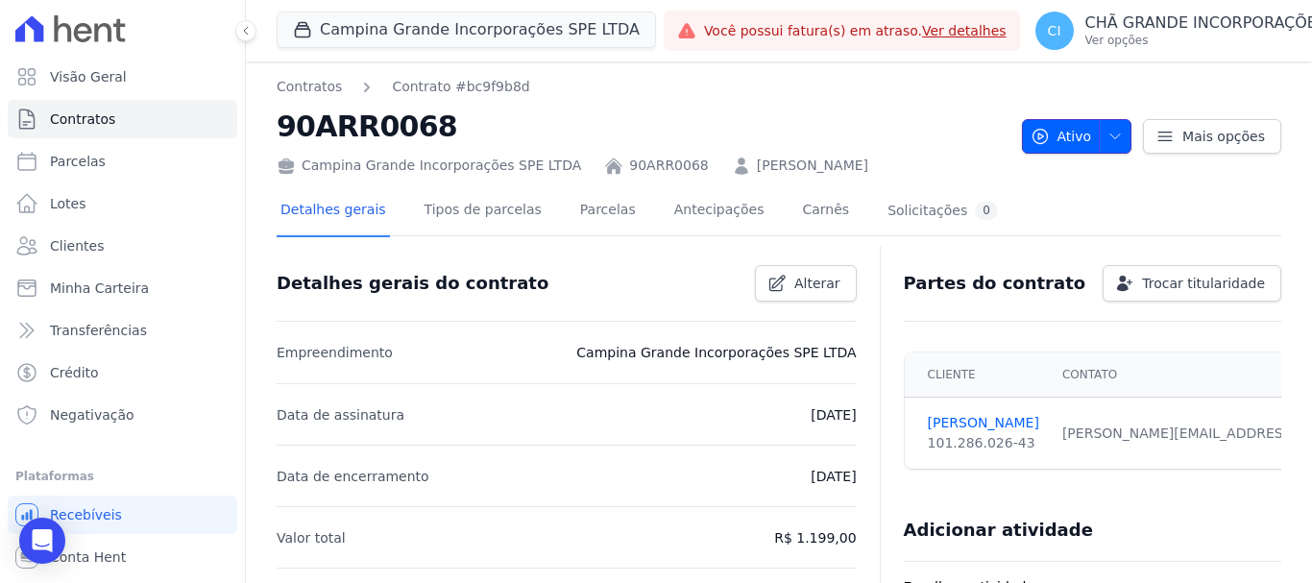
click at [1112, 137] on icon "button" at bounding box center [1115, 136] width 15 height 15
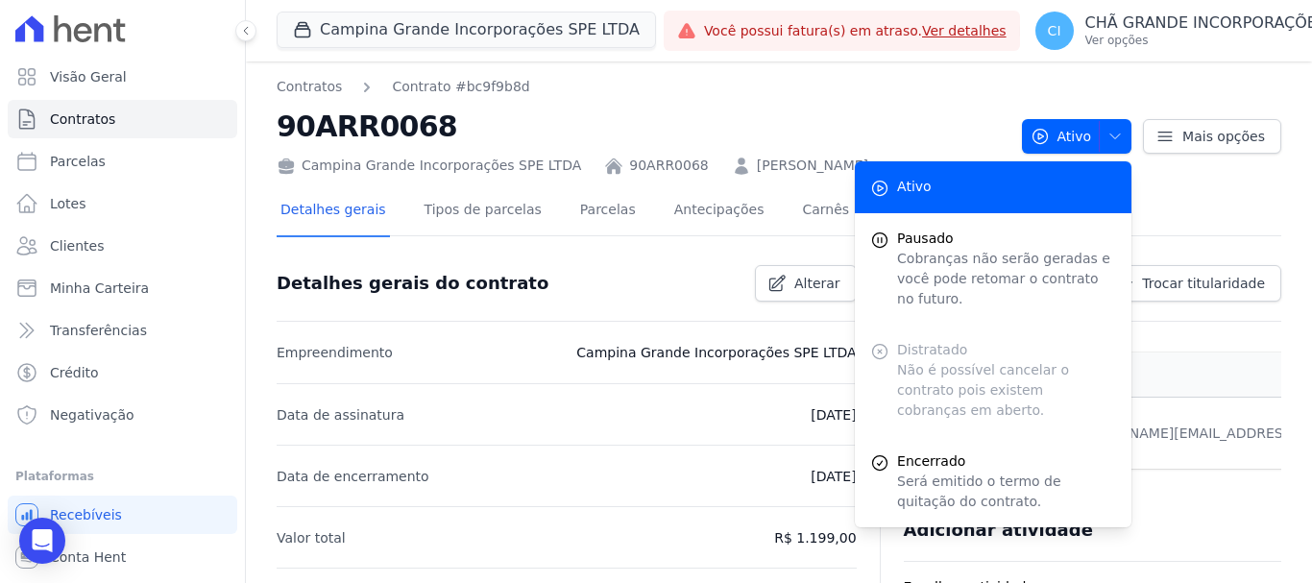
click at [1224, 82] on div "Contratos Contrato #bc9f9b8d 90ARR0068 Campina Grande Incorporações SPE LTDA 90…" at bounding box center [779, 126] width 1005 height 99
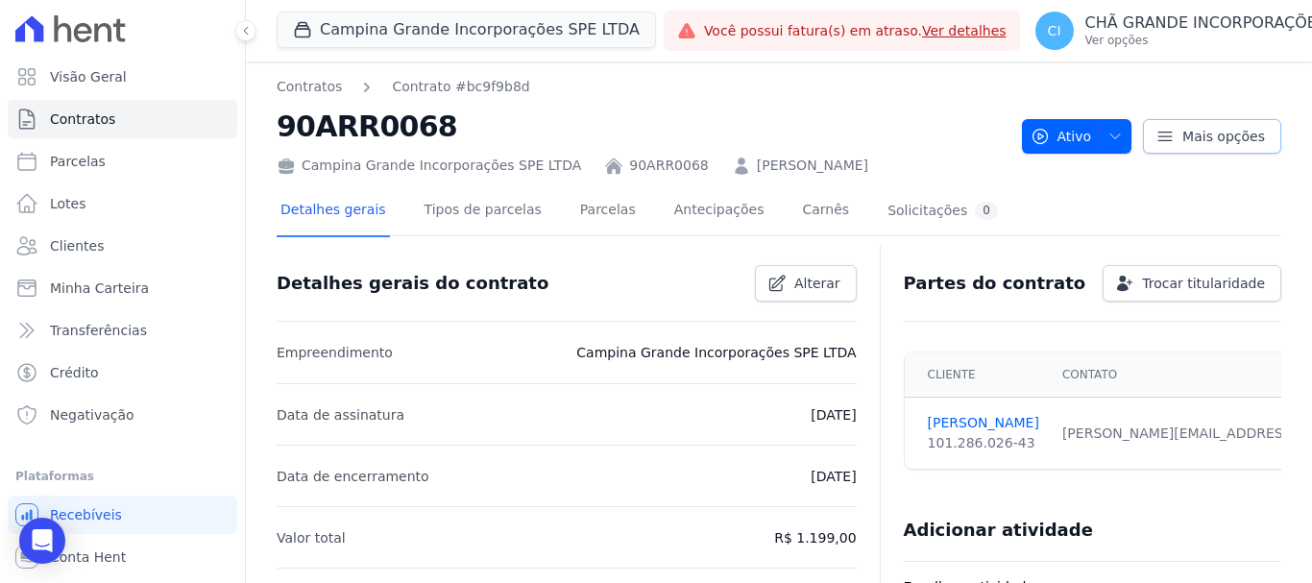
click at [1156, 141] on icon at bounding box center [1165, 136] width 19 height 19
click at [912, 87] on nav "Contratos Contrato #bc9f9b8d" at bounding box center [642, 87] width 730 height 20
click at [1113, 135] on icon "button" at bounding box center [1115, 136] width 15 height 15
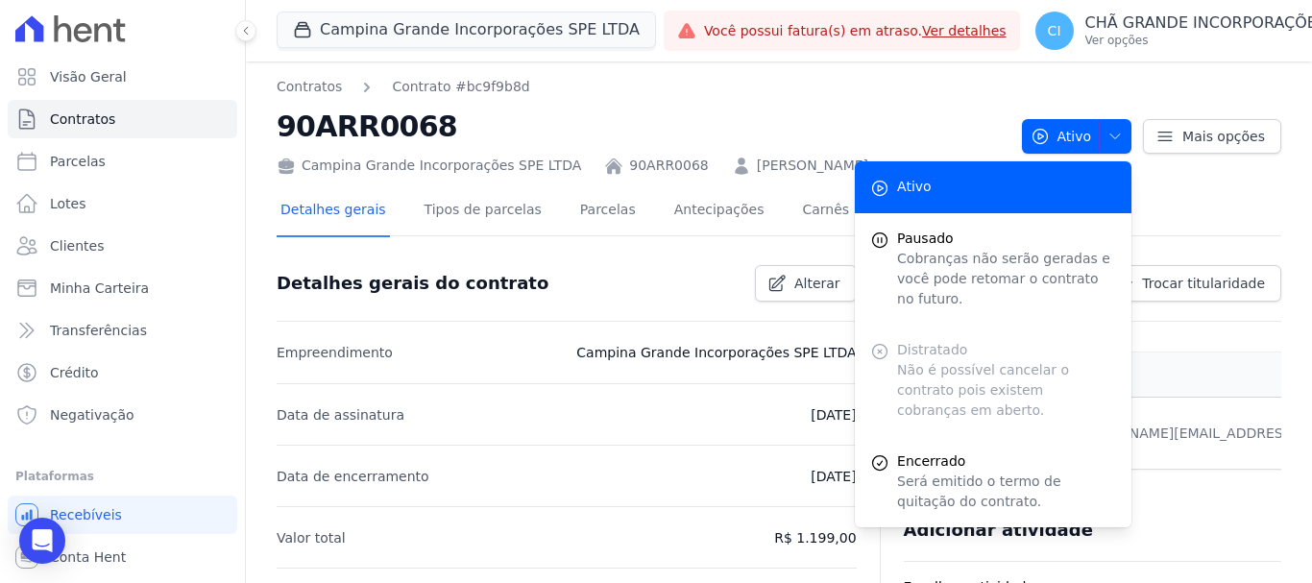
click at [969, 95] on nav "Contratos Contrato #bc9f9b8d" at bounding box center [642, 87] width 730 height 20
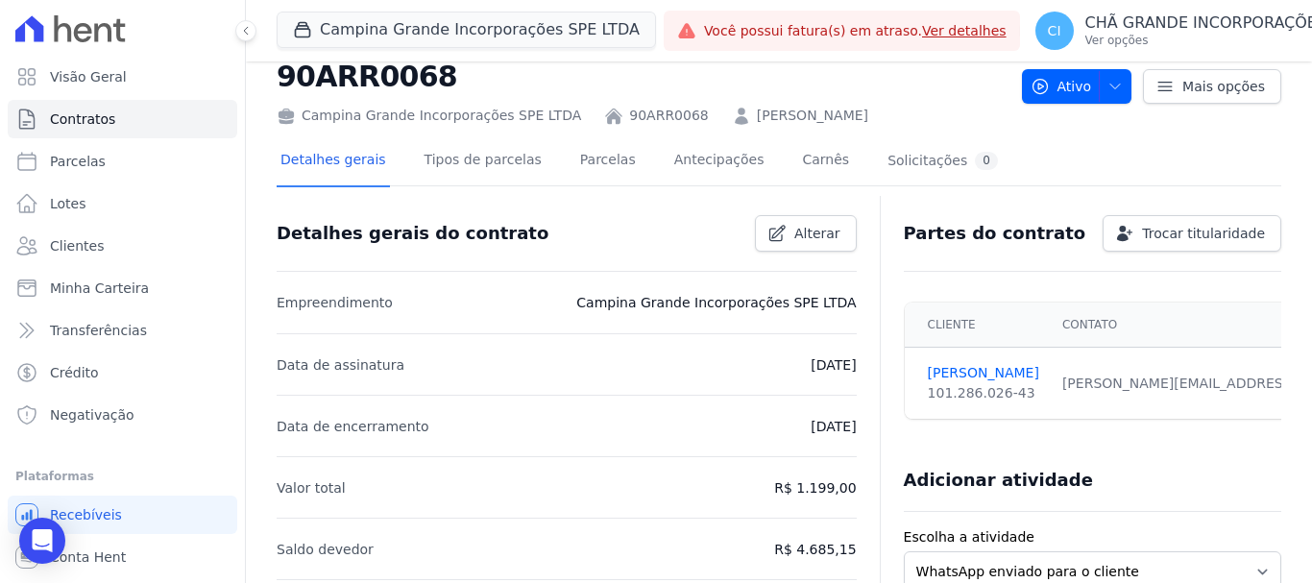
scroll to position [96, 0]
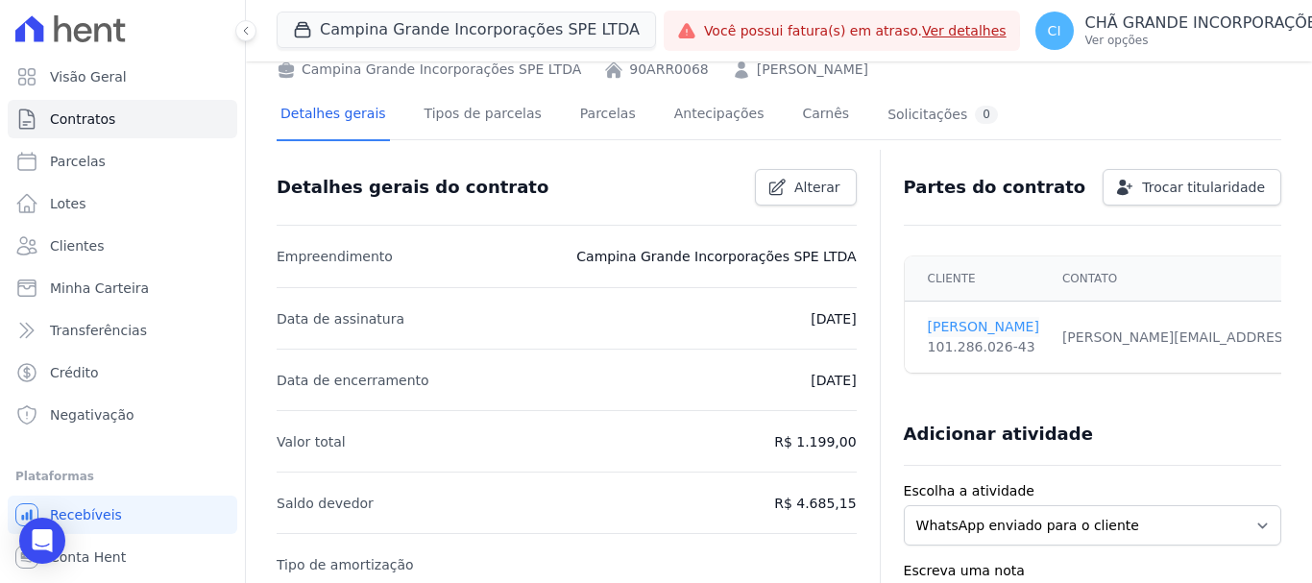
click at [942, 328] on link "JOSIAS ALVES" at bounding box center [983, 327] width 111 height 20
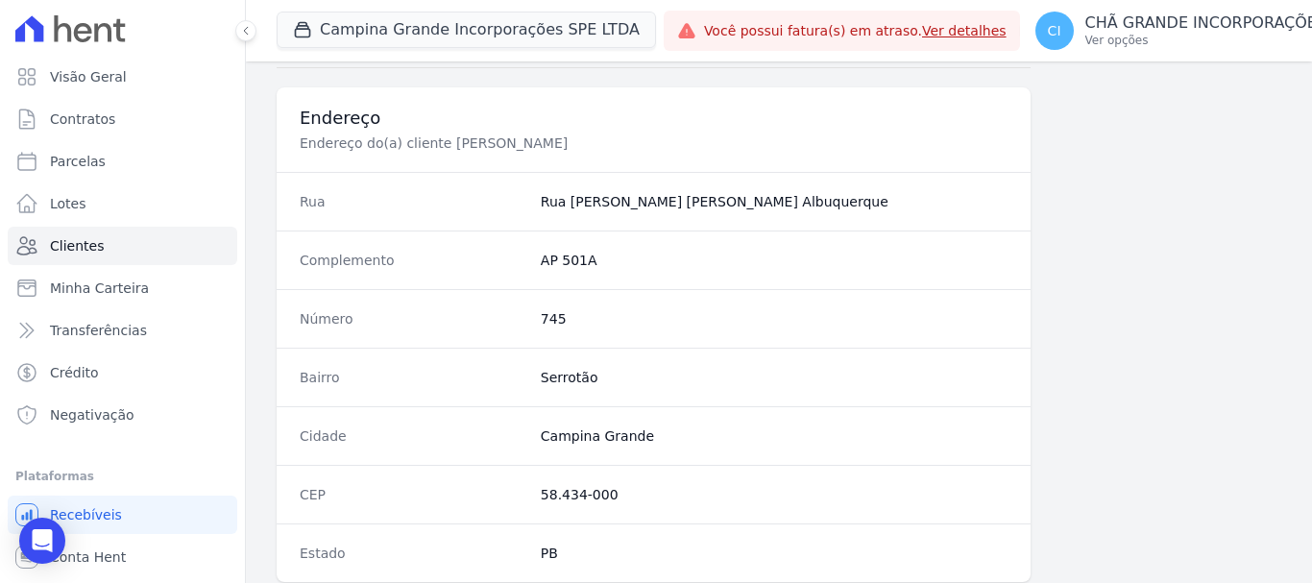
scroll to position [1214, 0]
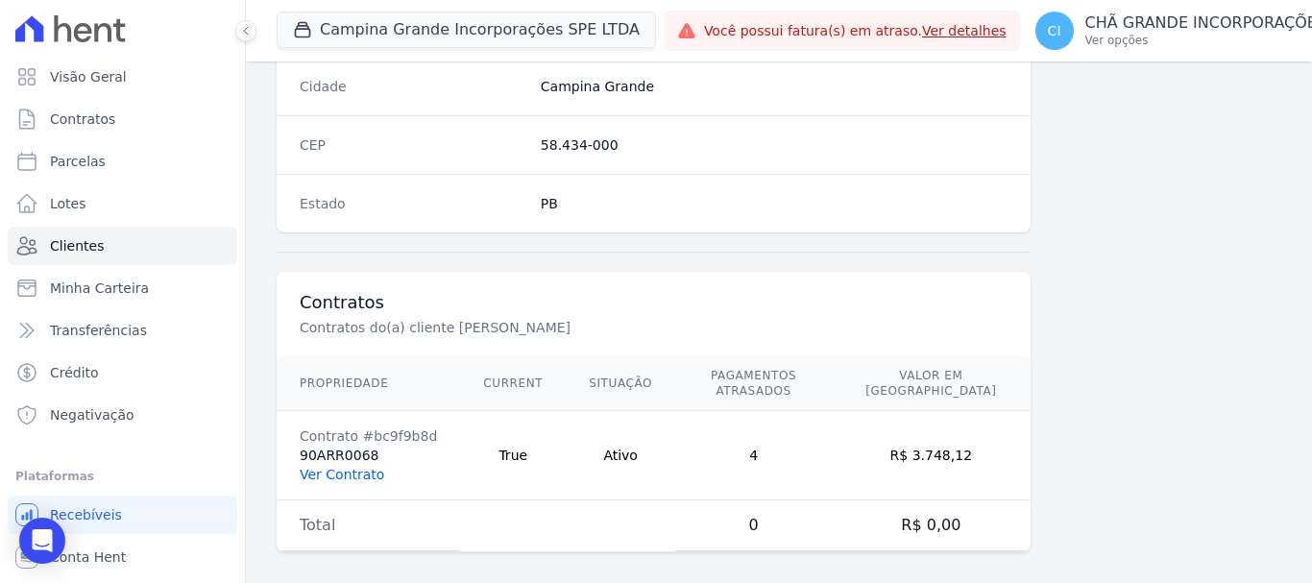
click at [340, 467] on link "Ver Contrato" at bounding box center [342, 474] width 85 height 15
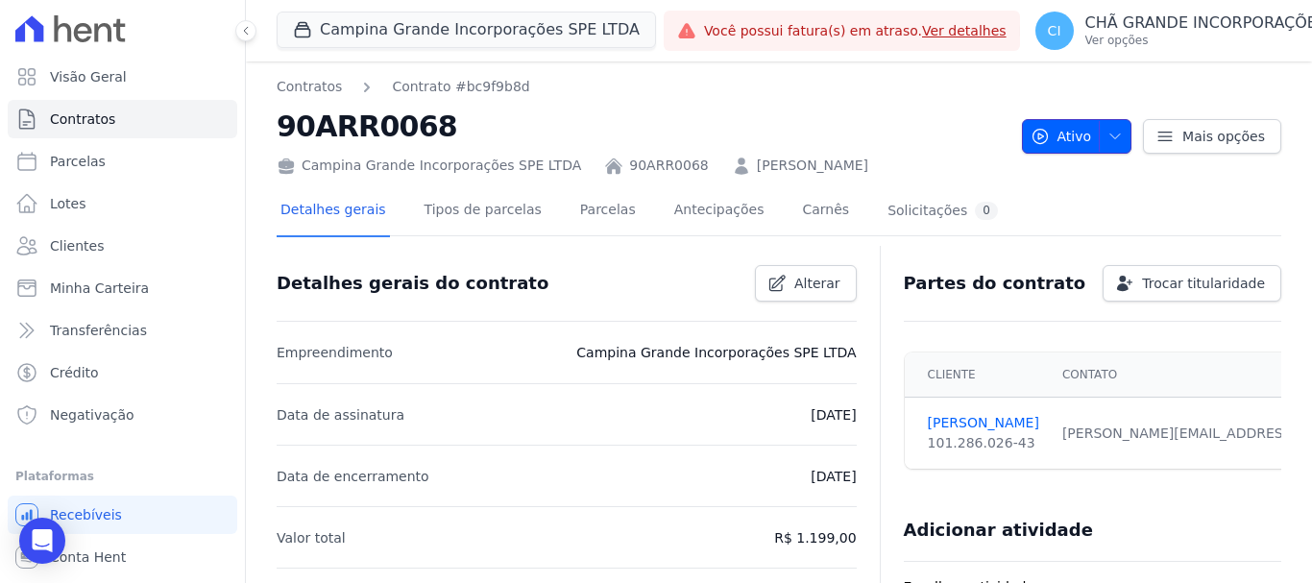
click at [1113, 137] on icon "button" at bounding box center [1115, 136] width 15 height 15
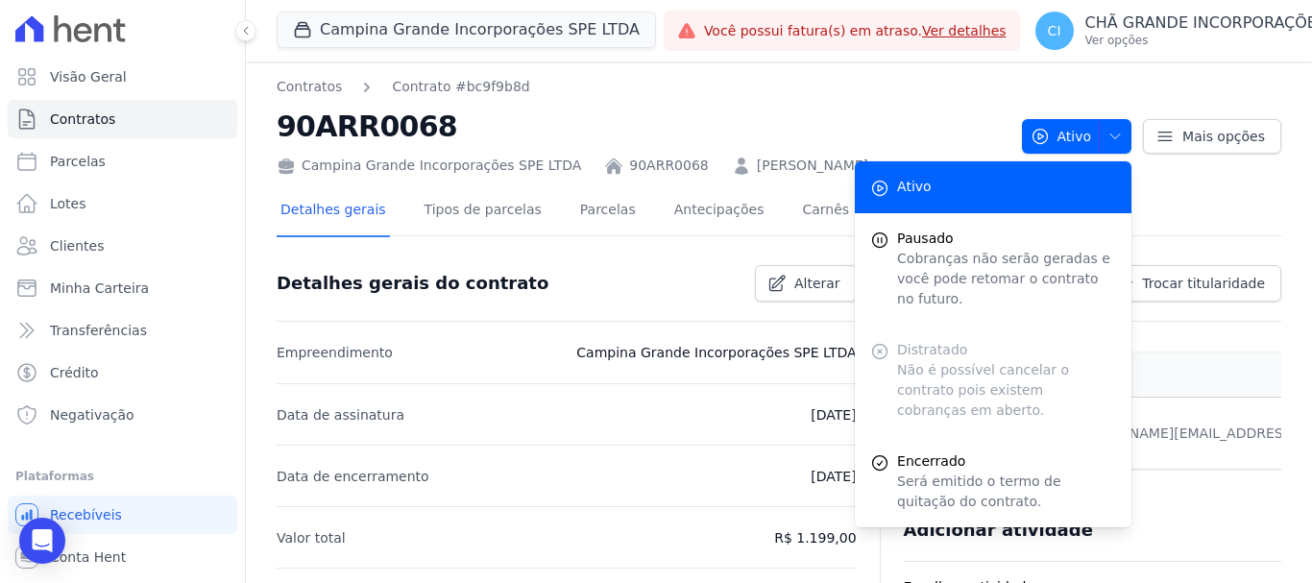
click at [757, 121] on h2 "90ARR0068" at bounding box center [642, 126] width 730 height 43
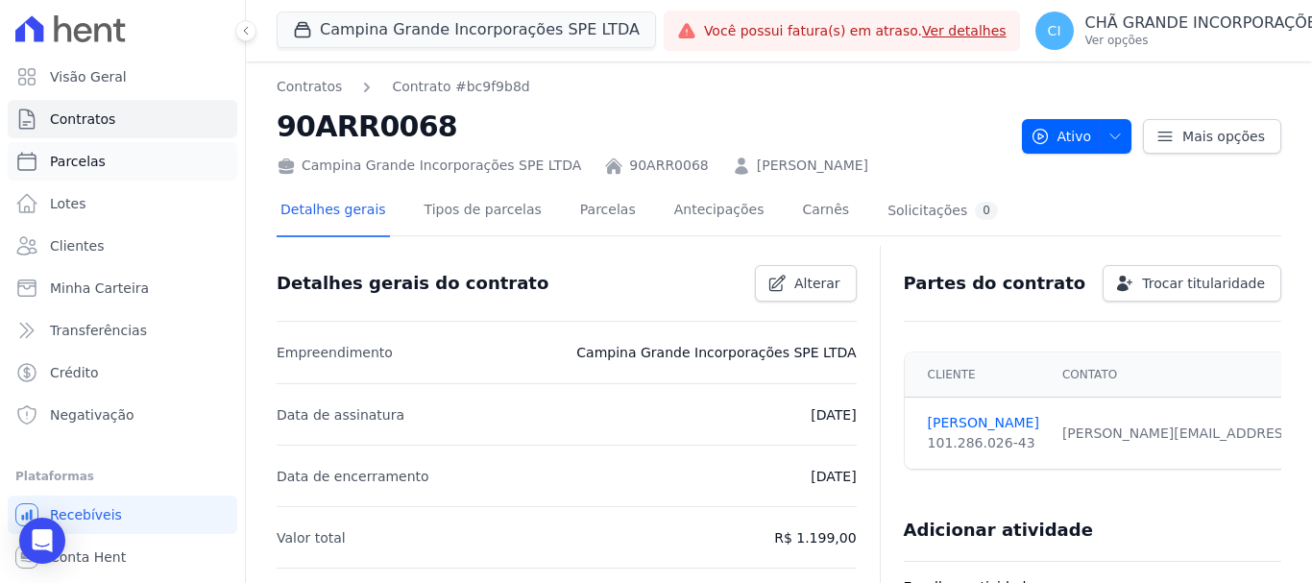
click at [78, 167] on span "Parcelas" at bounding box center [78, 161] width 56 height 19
select select
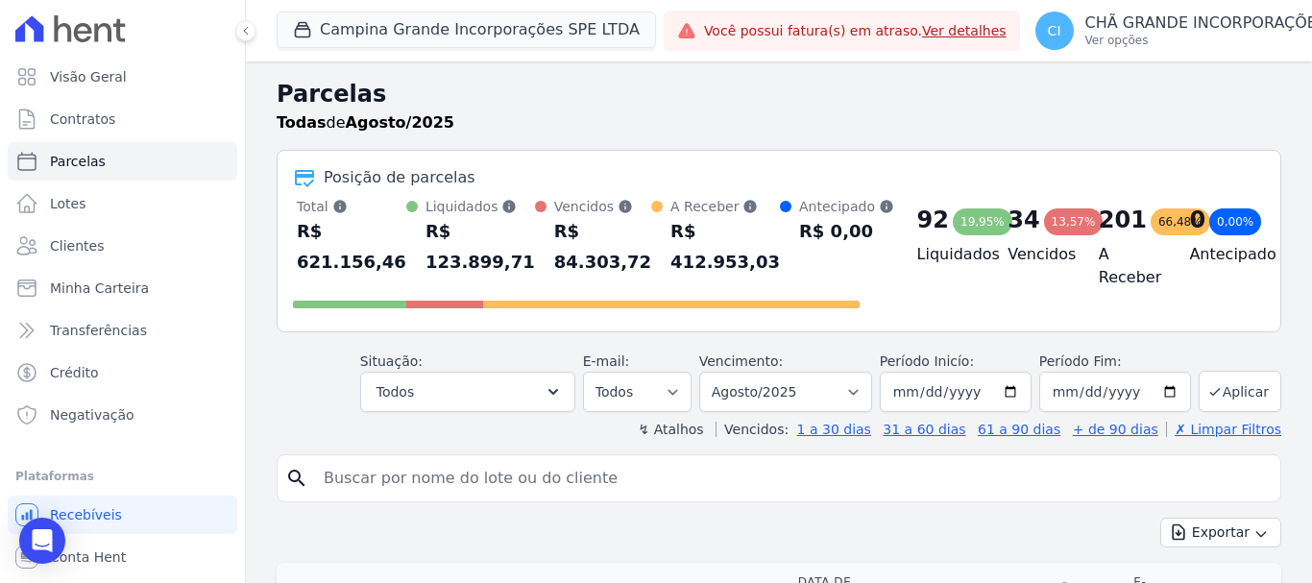
click at [612, 478] on input "search" at bounding box center [792, 478] width 961 height 38
click at [305, 32] on icon "button" at bounding box center [302, 29] width 19 height 19
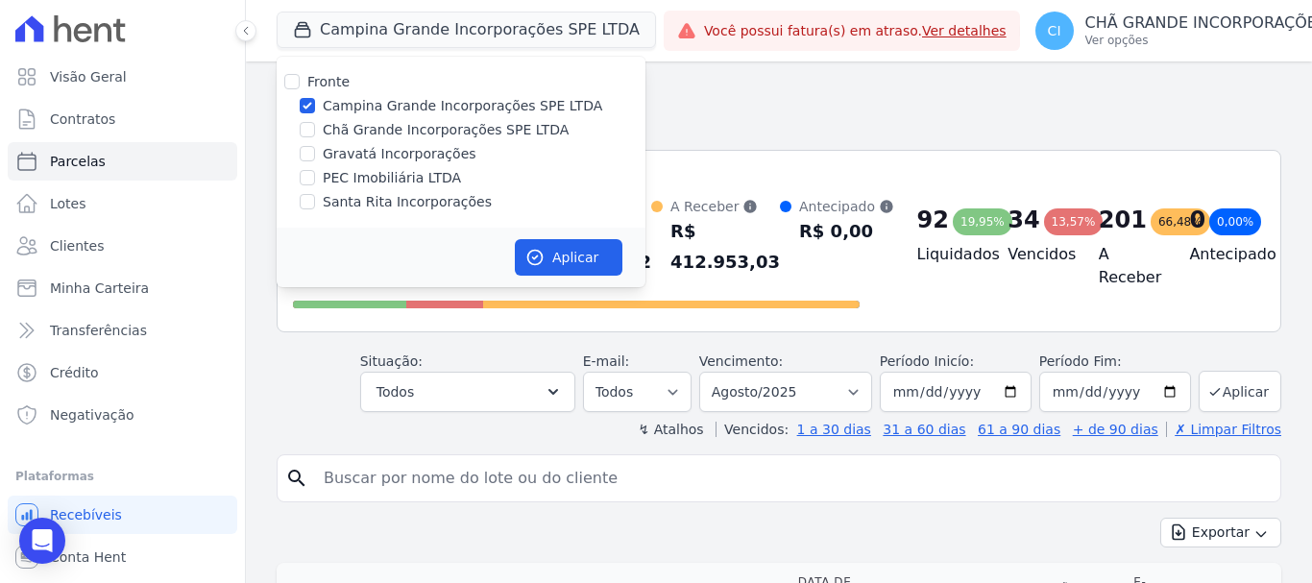
click at [381, 133] on label "Chã Grande Incorporações SPE LTDA" at bounding box center [446, 130] width 246 height 20
click at [315, 133] on input "Chã Grande Incorporações SPE LTDA" at bounding box center [307, 129] width 15 height 15
checkbox input "true"
click at [310, 105] on input "Campina Grande Incorporações SPE LTDA" at bounding box center [307, 105] width 15 height 15
checkbox input "false"
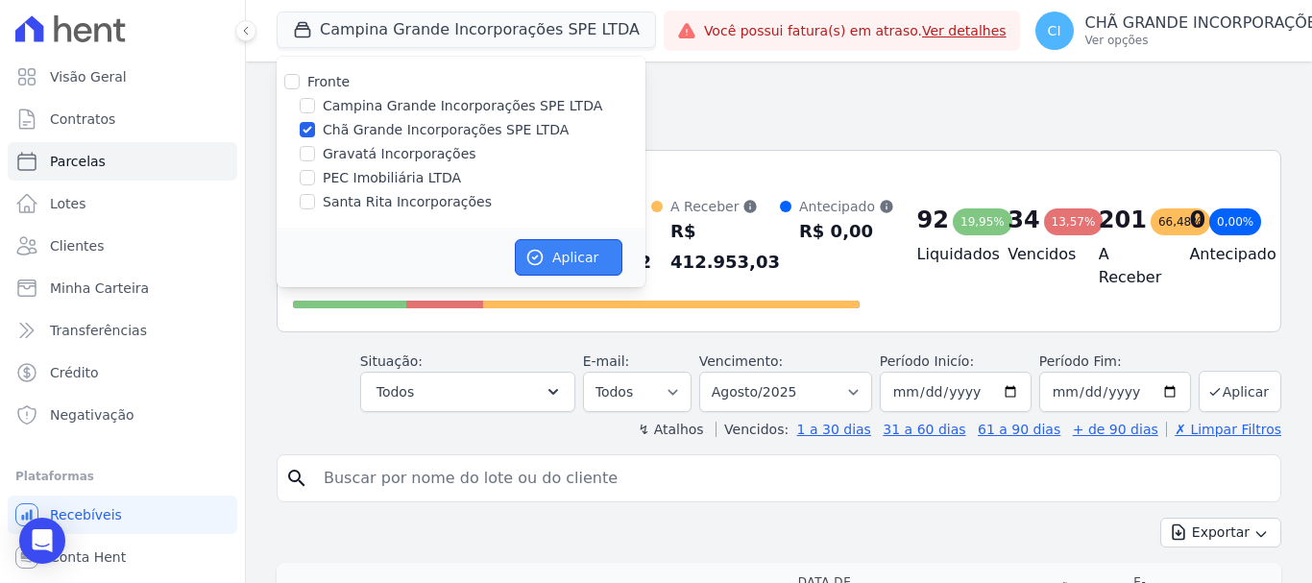
click at [568, 253] on button "Aplicar" at bounding box center [569, 257] width 108 height 37
select select
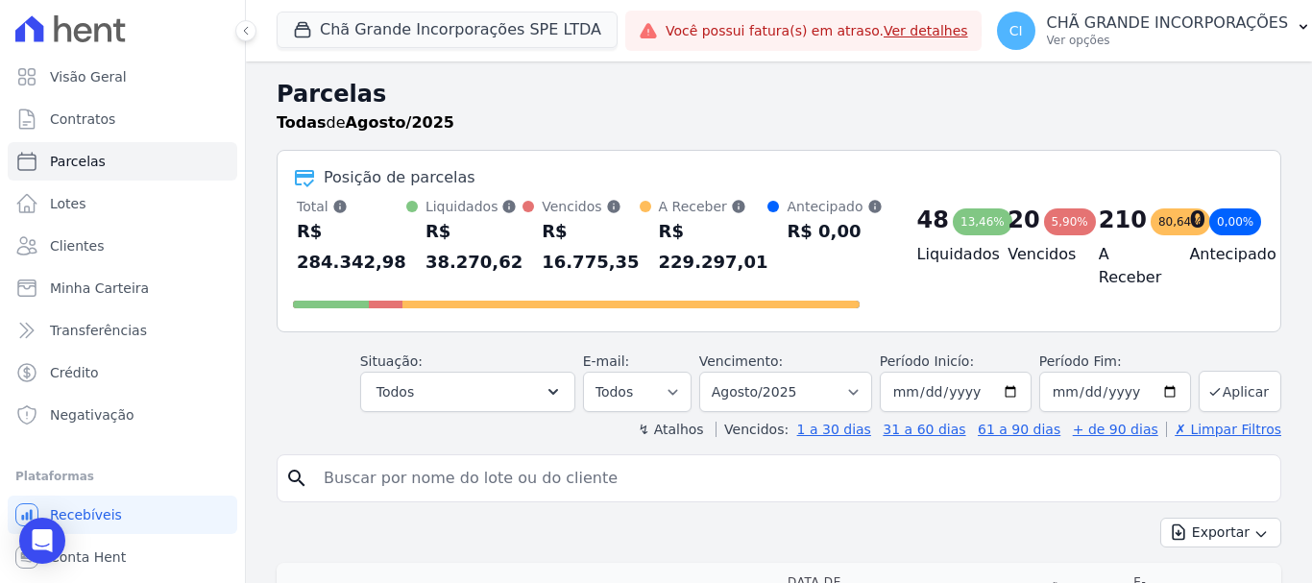
click at [563, 485] on input "search" at bounding box center [792, 478] width 961 height 38
type input "[PERSON_NAME]"
select select
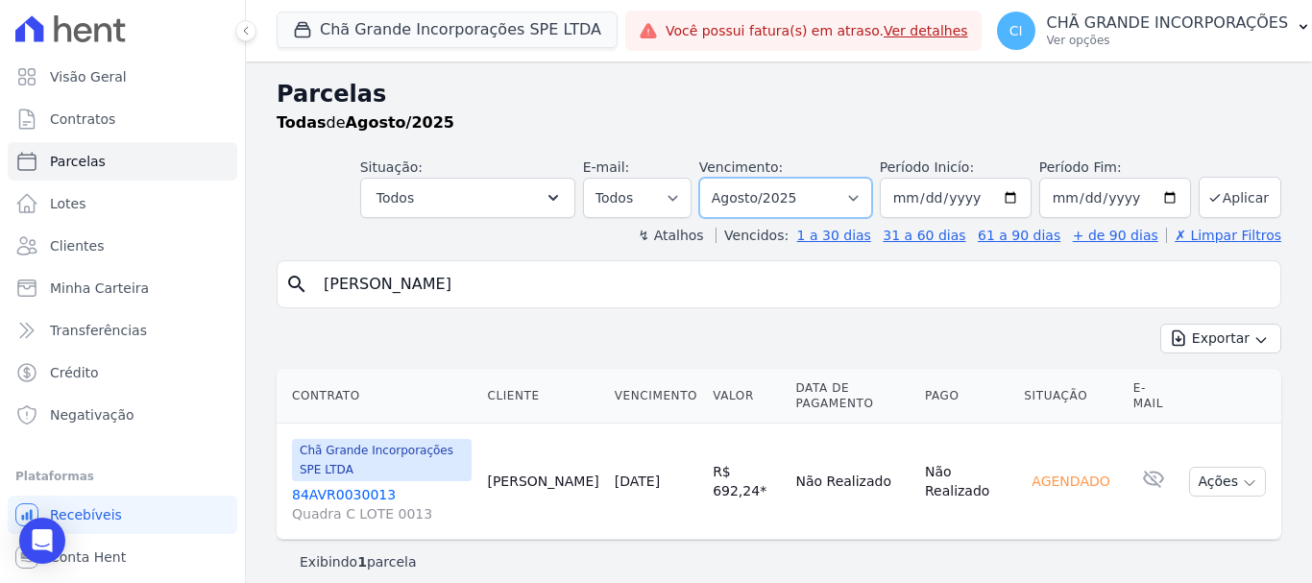
click at [775, 202] on select "Filtrar por período ──────── Todos os meses Outubro/2019 Novembro/2019 Dezembro…" at bounding box center [785, 198] width 173 height 40
select select "04/2025"
click at [712, 178] on select "Filtrar por período ──────── Todos os meses Outubro/2019 Novembro/2019 Dezembro…" at bounding box center [785, 198] width 173 height 40
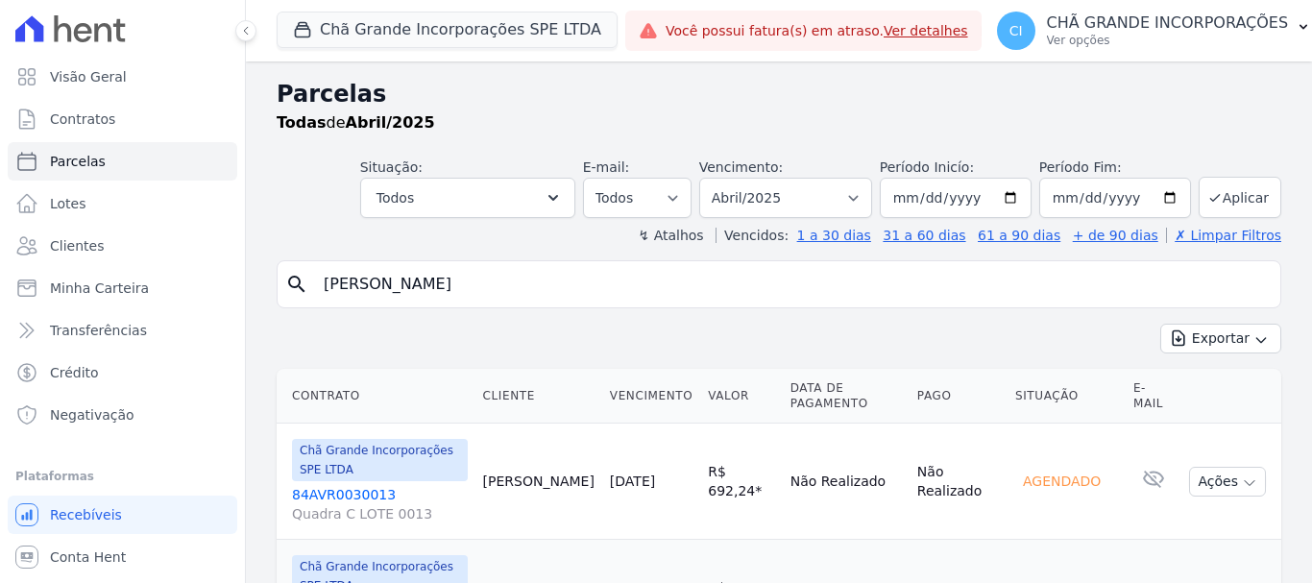
select select
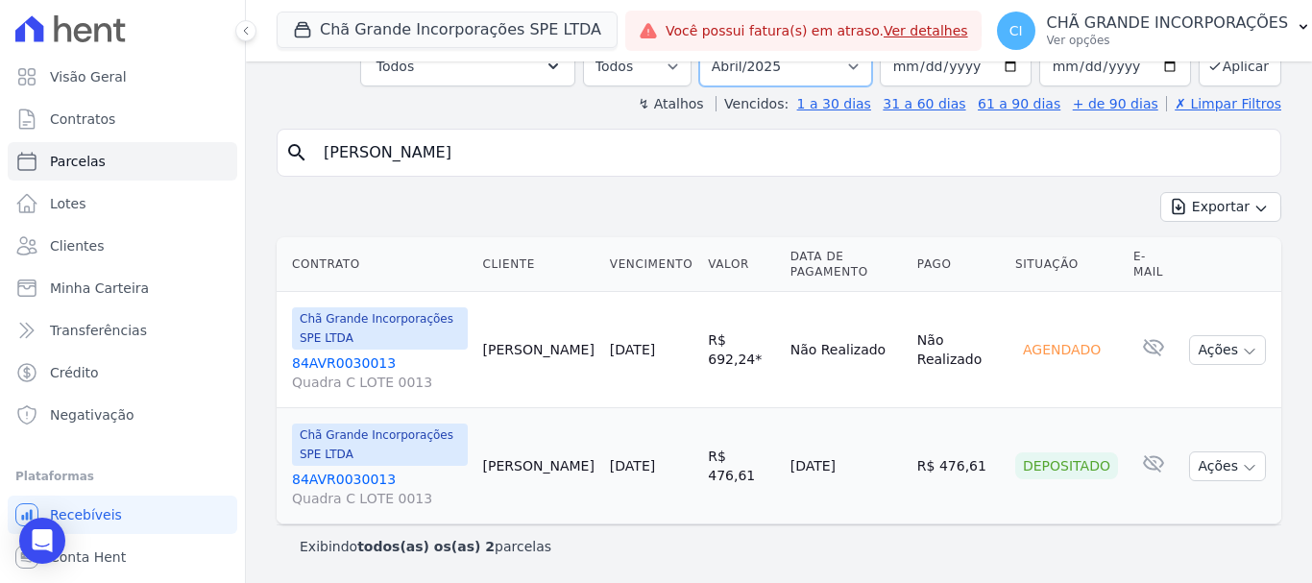
scroll to position [116, 0]
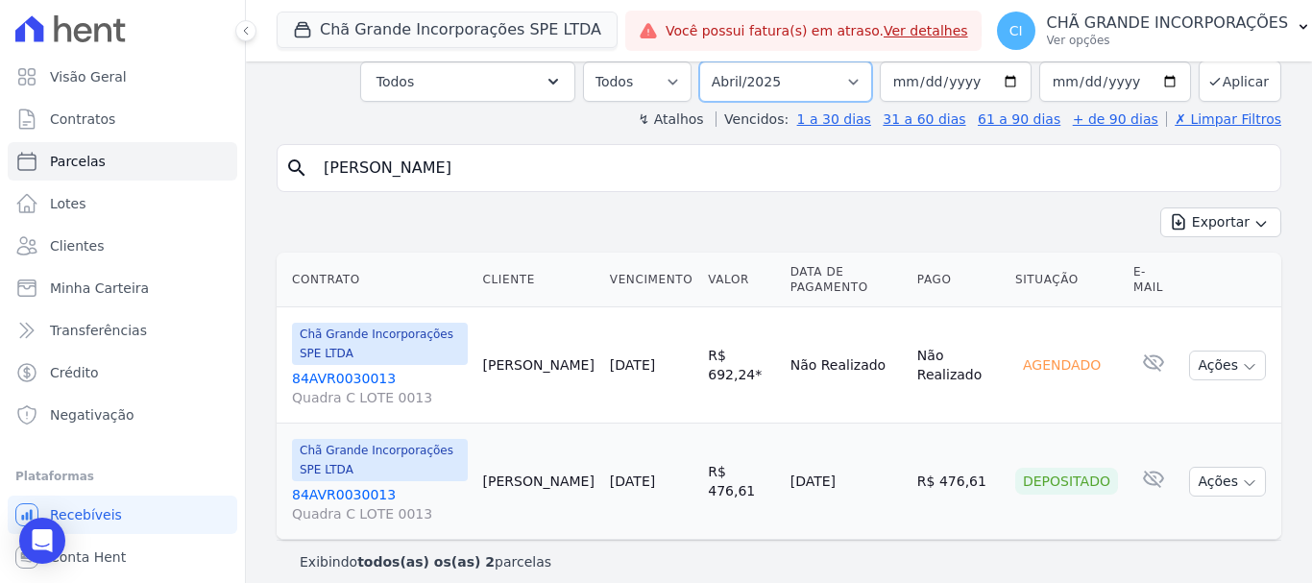
click at [772, 66] on select "Filtrar por período ──────── Todos os meses Outubro/2019 Novembro/2019 Dezembro…" at bounding box center [785, 81] width 173 height 40
select select "06/2025"
click at [712, 61] on select "Filtrar por período ──────── Todos os meses Outubro/2019 Novembro/2019 Dezembro…" at bounding box center [785, 81] width 173 height 40
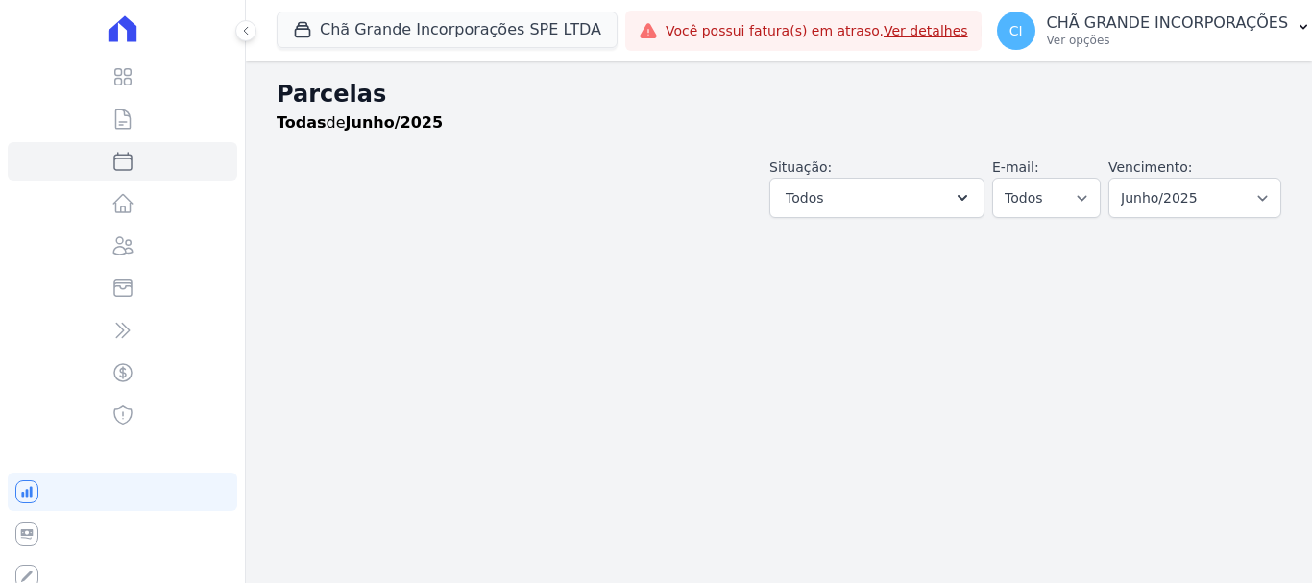
select select
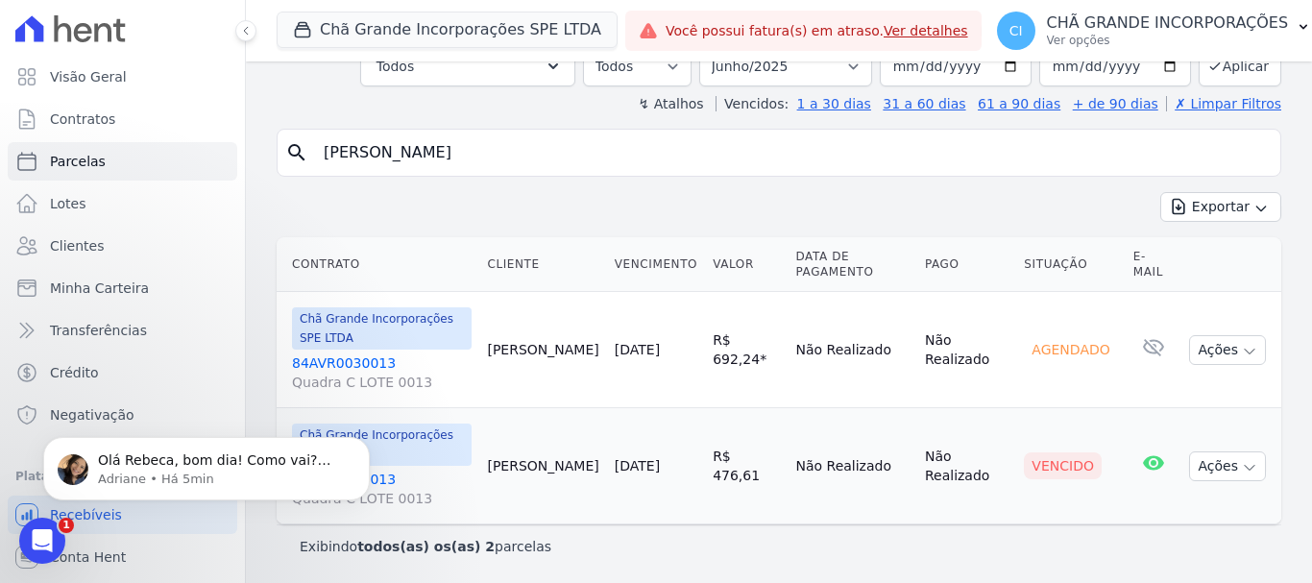
click at [481, 159] on input "[PERSON_NAME]" at bounding box center [792, 153] width 961 height 38
click at [366, 442] on icon "Dismiss notification" at bounding box center [364, 442] width 11 height 11
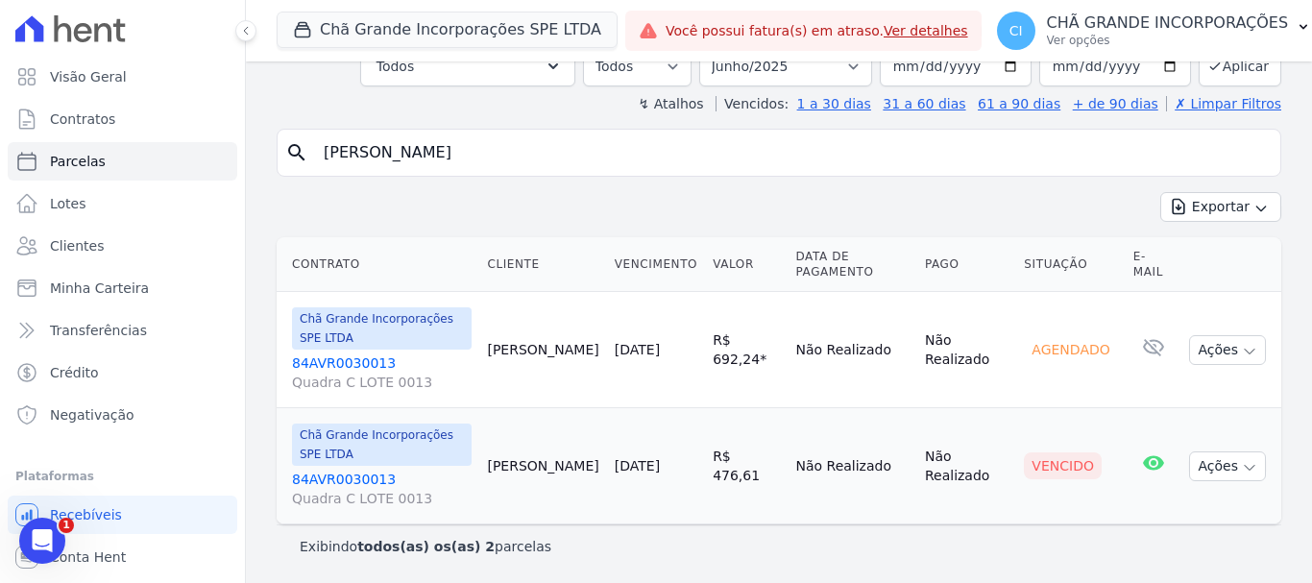
click at [350, 478] on link "84AVR0030013 Quadra C LOTE 0013" at bounding box center [382, 489] width 180 height 38
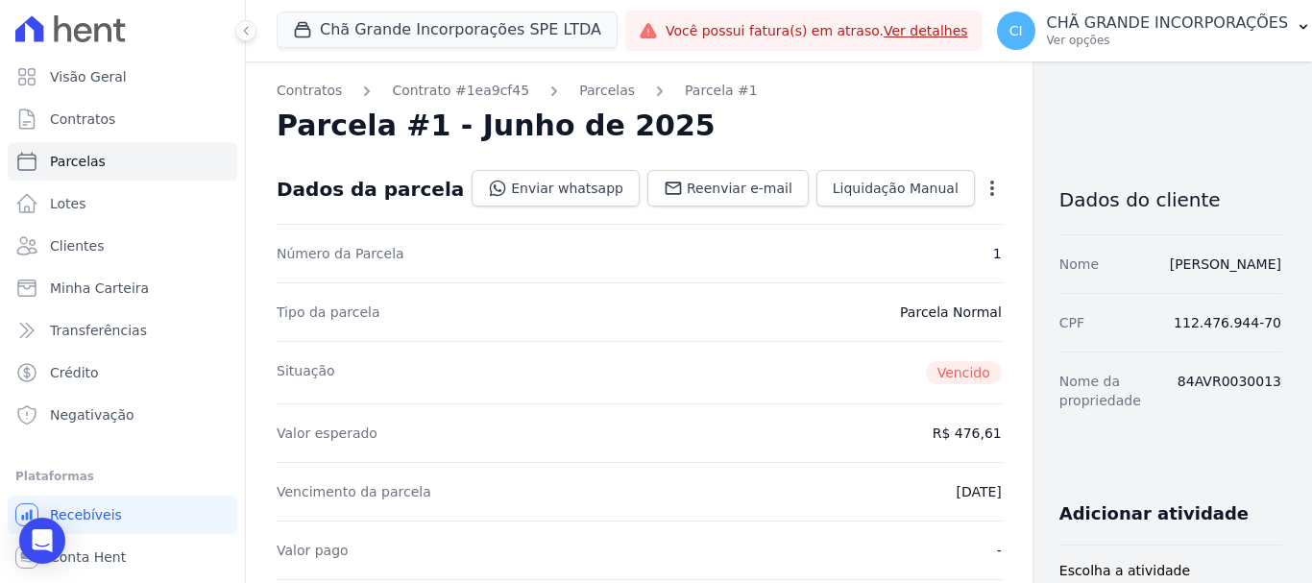
scroll to position [480, 0]
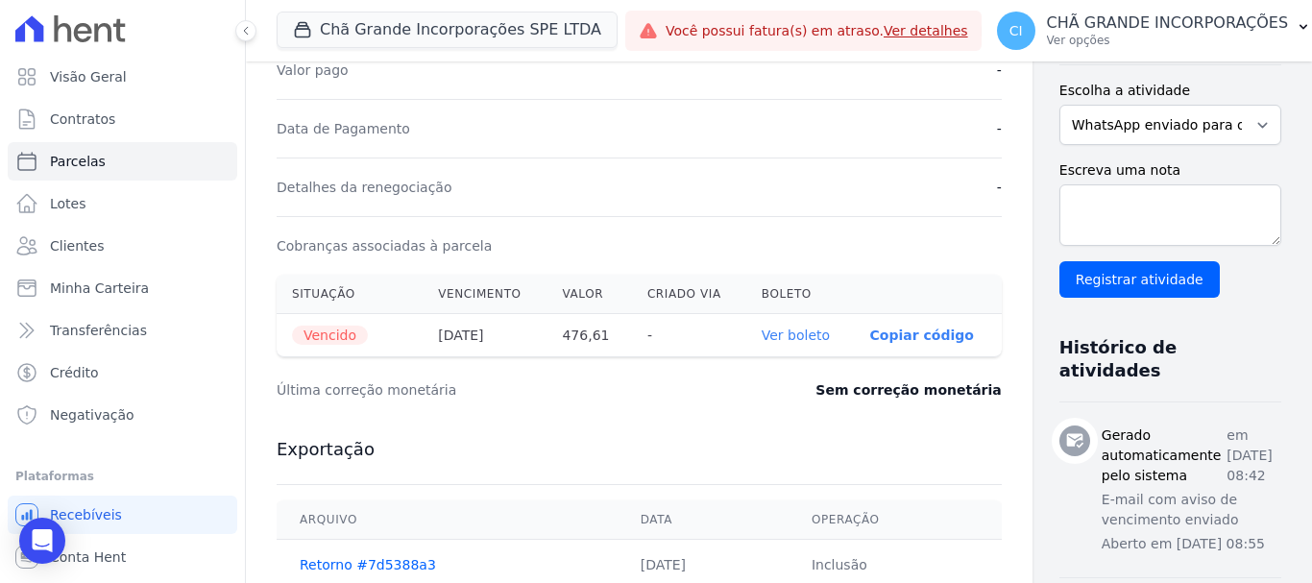
click at [762, 330] on link "Ver boleto" at bounding box center [796, 335] width 68 height 15
